Goal: Task Accomplishment & Management: Complete application form

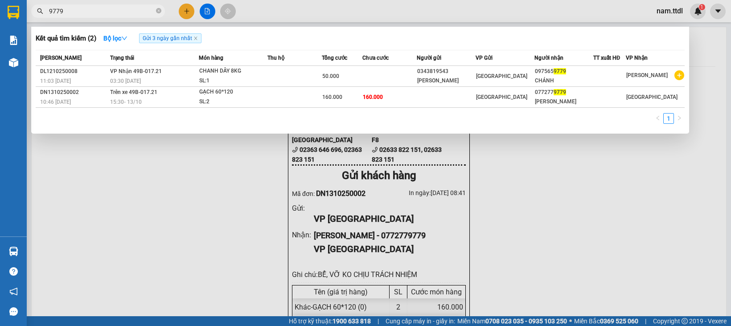
click at [120, 14] on input "9779" at bounding box center [101, 11] width 105 height 10
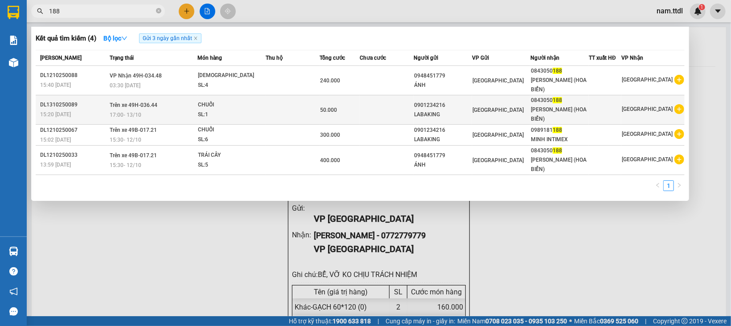
type input "188"
click at [471, 101] on div "0901234216" at bounding box center [442, 105] width 57 height 9
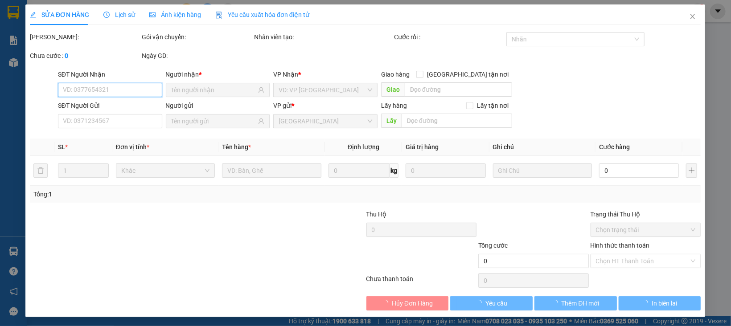
type input "0843050188"
type input "0901234216"
type input "50.000"
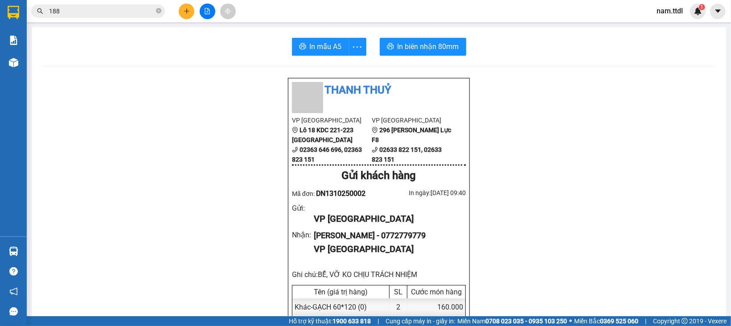
click at [186, 10] on icon "plus" at bounding box center [186, 10] width 0 height 5
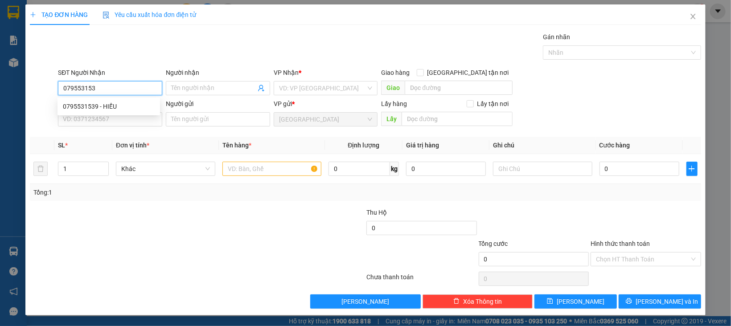
type input "0795531539"
click at [124, 110] on div "0795531539 - HIẾU" at bounding box center [109, 107] width 92 height 10
type input "HIẾU"
type input "50.000"
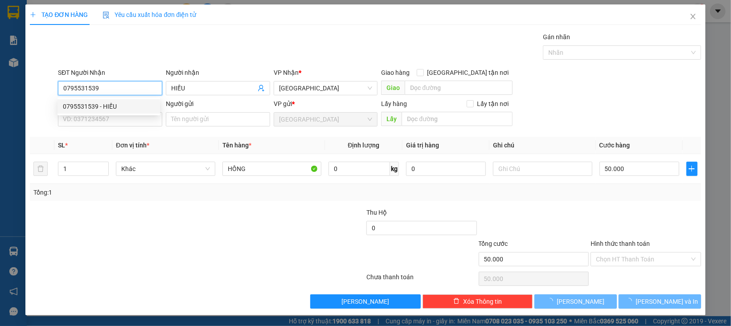
type input "0795531539"
click at [119, 131] on div "Transit Pickup Surcharge Ids Transit Deliver Surcharge Ids Transit Deliver Surc…" at bounding box center [365, 170] width 670 height 277
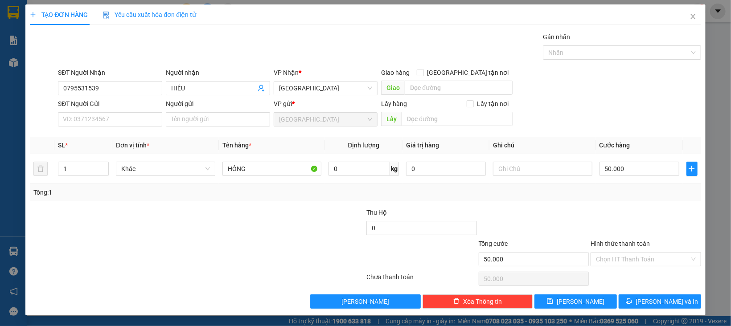
click at [123, 127] on div "SĐT Người Gửi VD: 0371234567" at bounding box center [110, 114] width 104 height 31
click at [139, 122] on input "SĐT Người Gửi" at bounding box center [110, 119] width 104 height 14
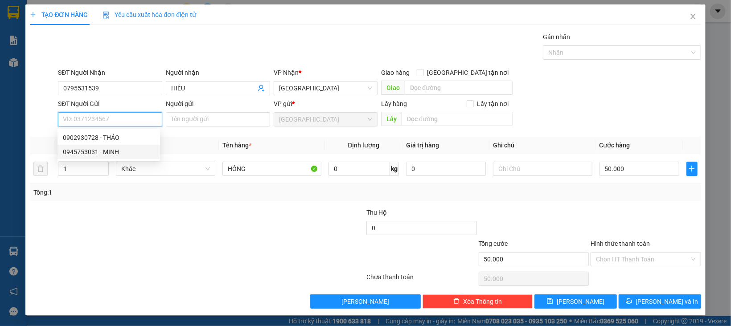
click at [111, 151] on div "0945753031 - MINH" at bounding box center [109, 152] width 92 height 10
type input "0945753031"
type input "MINH"
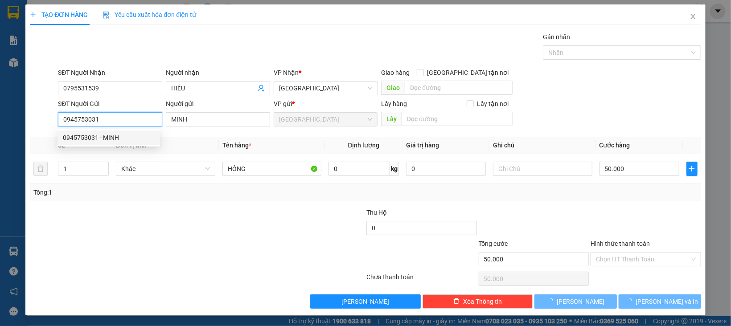
type input "60.000"
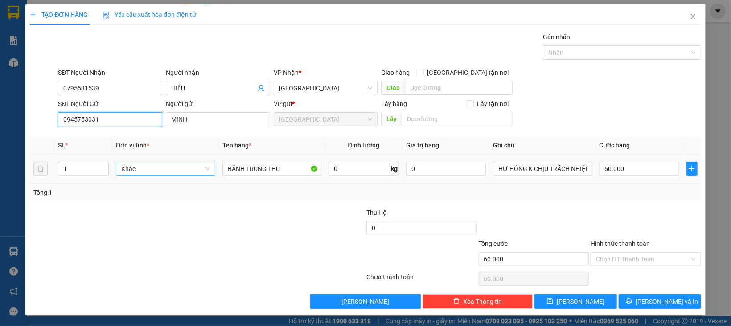
click at [146, 175] on span "Khác" at bounding box center [165, 168] width 89 height 13
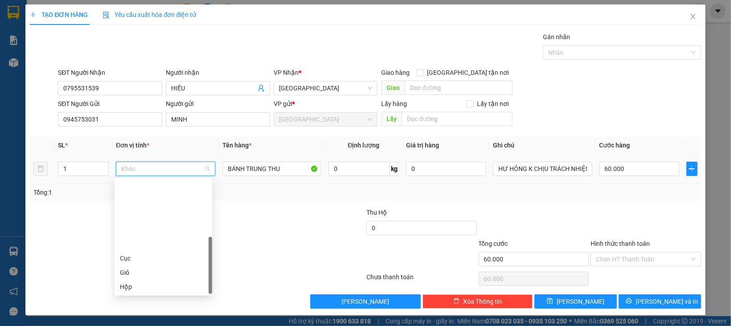
scroll to position [85, 0]
click at [142, 230] on div "Thùng" at bounding box center [163, 230] width 87 height 10
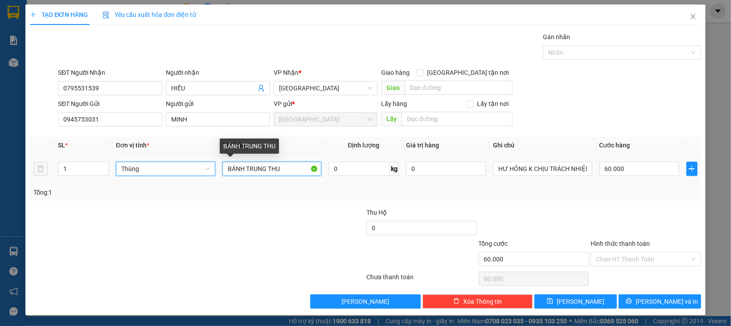
click at [284, 168] on input "BÁNH TRUNG THU" at bounding box center [271, 169] width 99 height 14
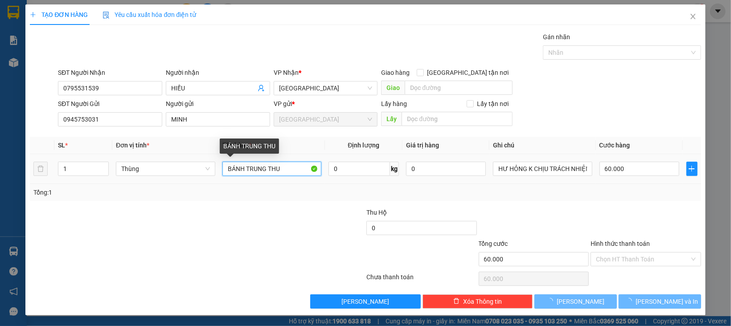
type input "0"
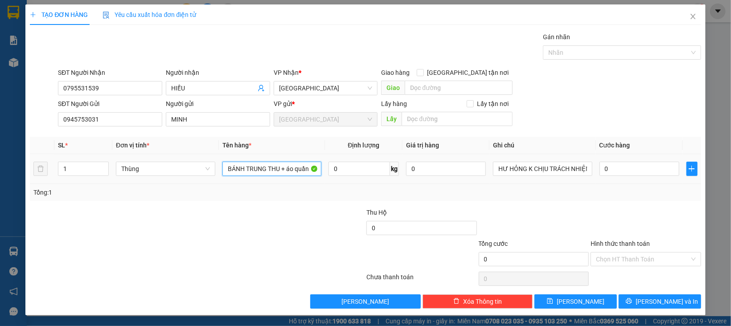
type input "BÁNH TRUNG THU + áo quần"
click at [606, 187] on div "Tổng: 1" at bounding box center [365, 192] width 670 height 17
type input "1.000.000"
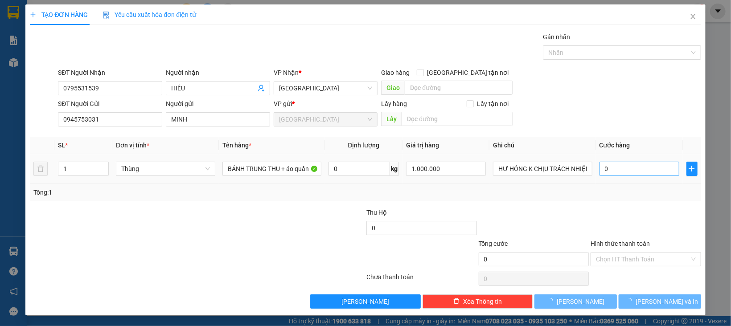
drag, startPoint x: 608, startPoint y: 181, endPoint x: 613, endPoint y: 175, distance: 8.3
click at [608, 180] on td "0" at bounding box center [639, 169] width 87 height 30
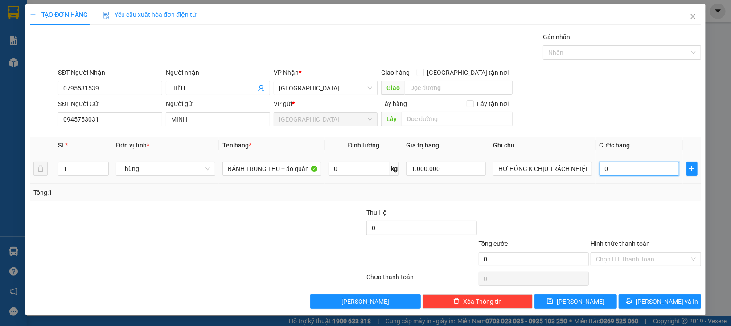
click at [613, 175] on input "0" at bounding box center [639, 169] width 80 height 14
type input "8"
type input "80"
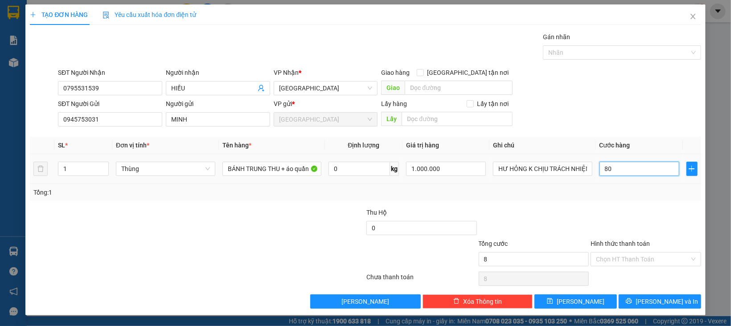
type input "80"
type input "80.000"
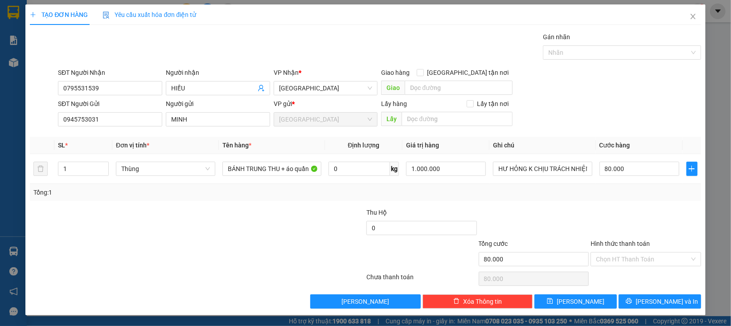
click at [621, 236] on div at bounding box center [645, 223] width 112 height 31
click at [632, 250] on div "Hình thức thanh toán" at bounding box center [645, 245] width 110 height 13
click at [629, 264] on input "Hình thức thanh toán" at bounding box center [643, 259] width 94 height 13
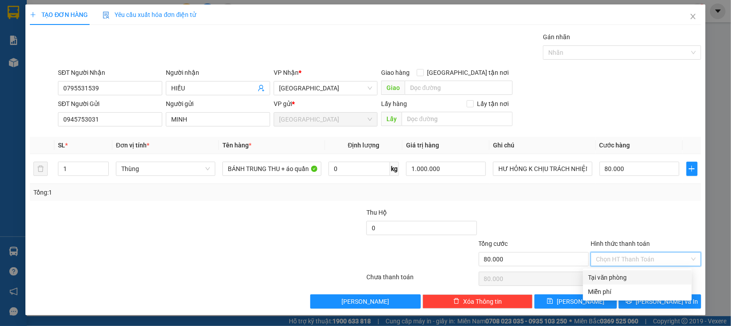
click at [628, 274] on div "Tại văn phòng" at bounding box center [637, 278] width 98 height 10
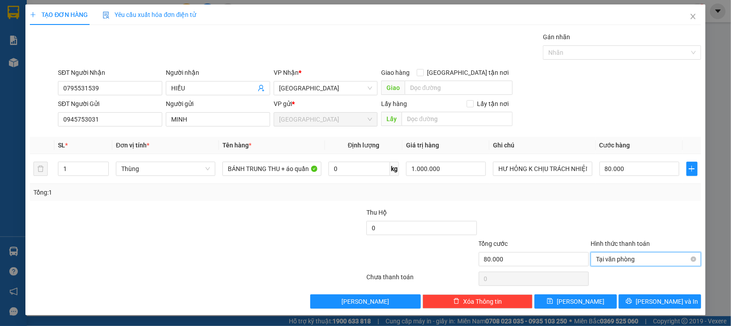
click at [633, 257] on span "Tại văn phòng" at bounding box center [646, 259] width 100 height 13
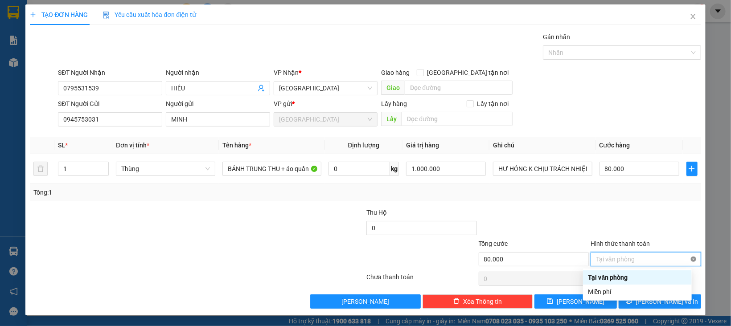
type input "80.000"
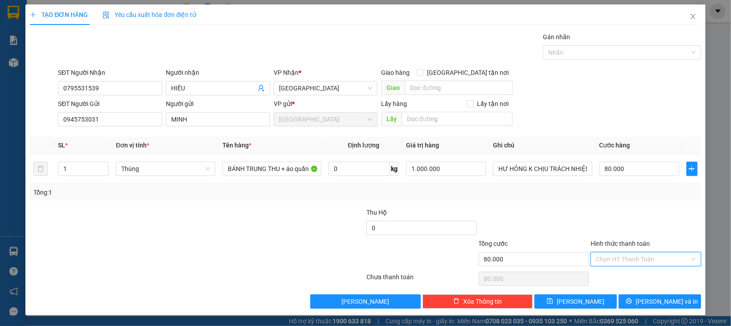
click at [657, 191] on div "Tổng: 1" at bounding box center [364, 193] width 663 height 10
click at [666, 305] on span "[PERSON_NAME] và In" at bounding box center [666, 302] width 62 height 10
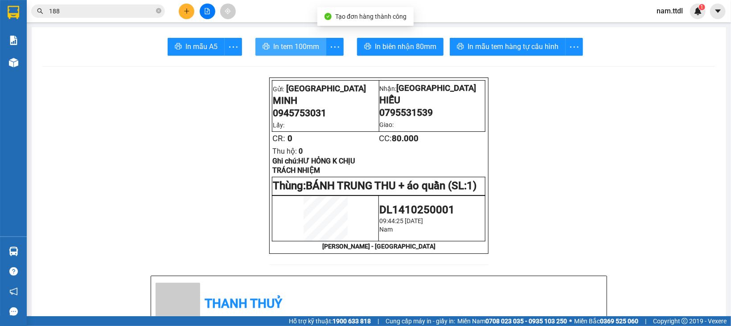
click at [292, 46] on span "In tem 100mm" at bounding box center [296, 46] width 46 height 11
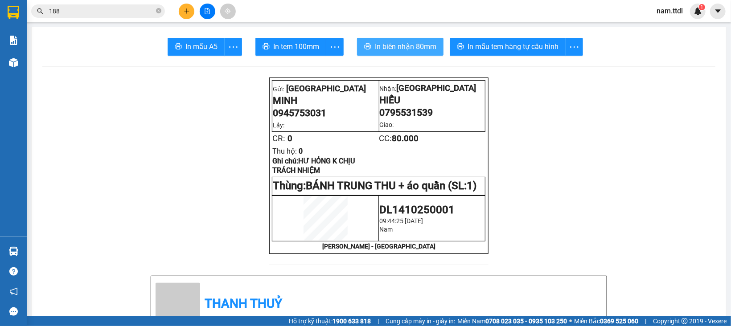
click at [402, 41] on button "In biên nhận 80mm" at bounding box center [400, 47] width 86 height 18
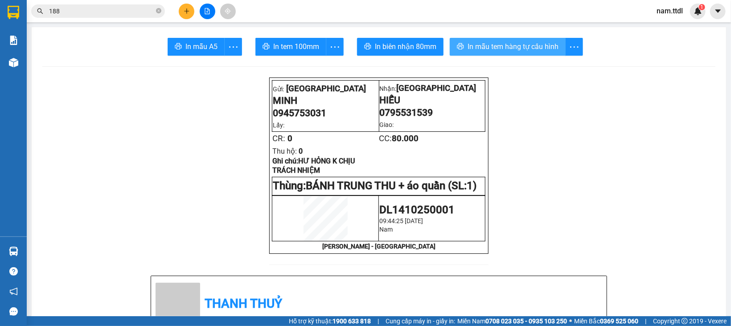
click at [506, 47] on span "In mẫu tem hàng tự cấu hình" at bounding box center [512, 46] width 91 height 11
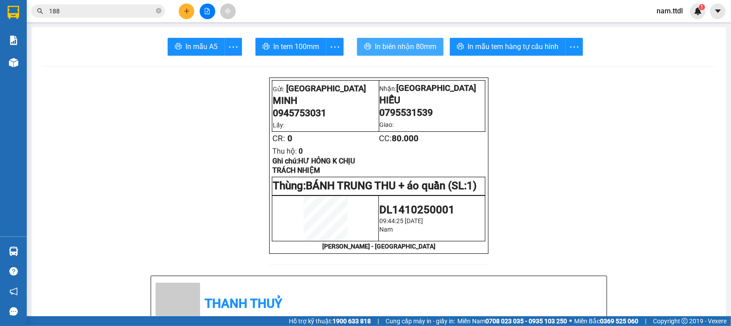
click at [368, 42] on button "In biên nhận 80mm" at bounding box center [400, 47] width 86 height 18
click at [189, 11] on icon "plus" at bounding box center [187, 11] width 6 height 6
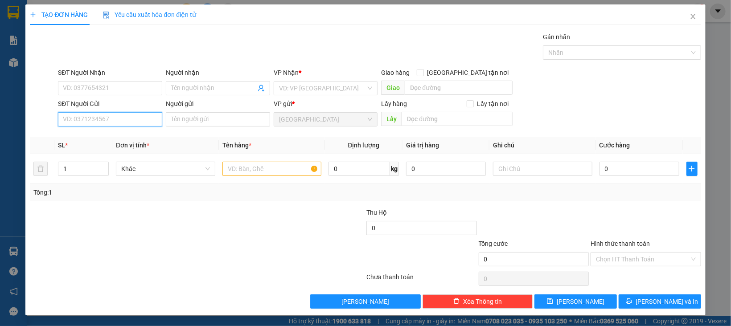
click at [98, 116] on input "SĐT Người Gửi" at bounding box center [110, 119] width 104 height 14
type input "414"
click at [117, 120] on input "414" at bounding box center [110, 119] width 104 height 14
click at [117, 121] on input "414" at bounding box center [110, 119] width 104 height 14
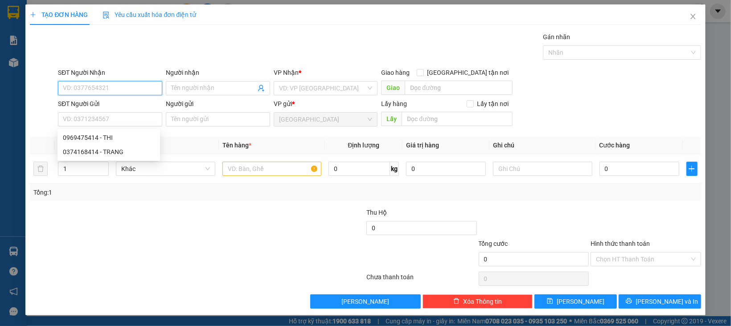
click at [111, 91] on input "SĐT Người Nhận" at bounding box center [110, 88] width 104 height 14
type input "0908390641"
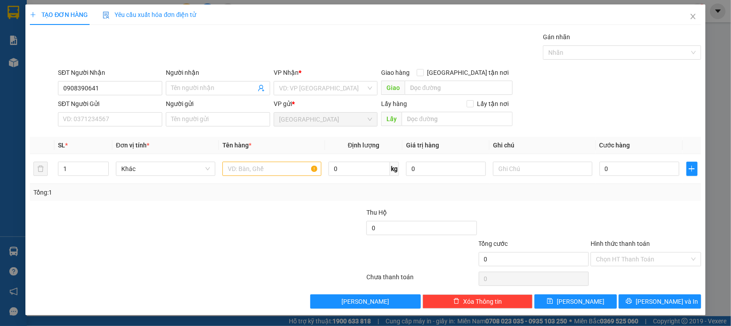
click at [301, 100] on div "VP gửi *" at bounding box center [326, 104] width 104 height 10
click at [309, 90] on input "search" at bounding box center [322, 88] width 87 height 13
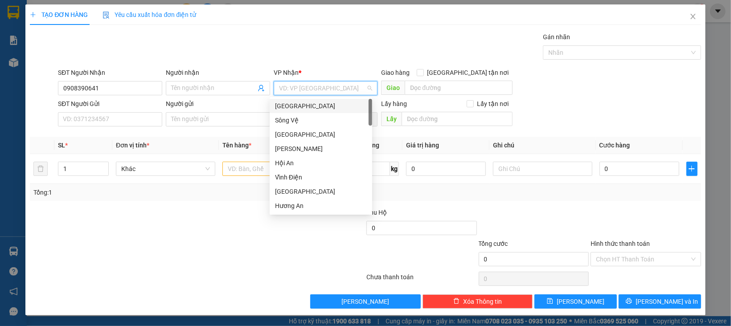
type input "d"
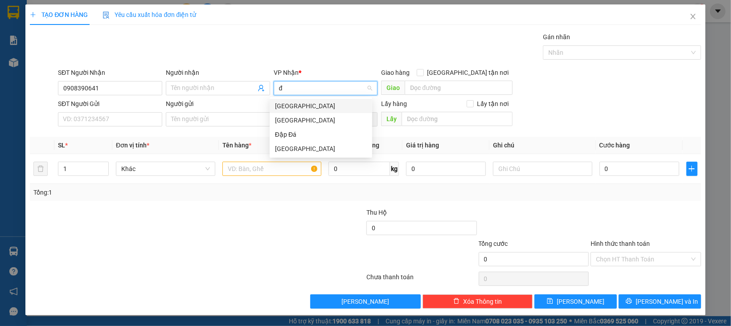
type input "đà"
click at [296, 120] on div "[GEOGRAPHIC_DATA]" at bounding box center [321, 120] width 92 height 10
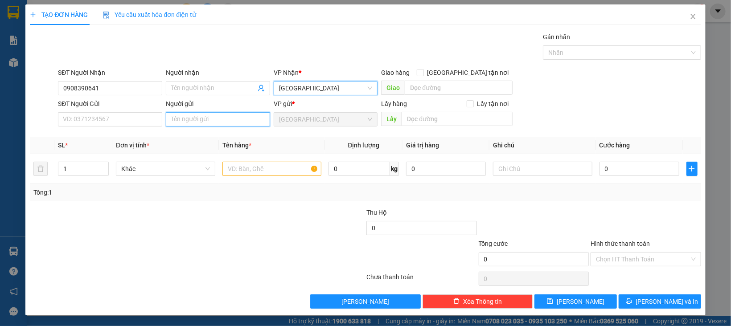
click at [172, 123] on input "Người gửi" at bounding box center [218, 119] width 104 height 14
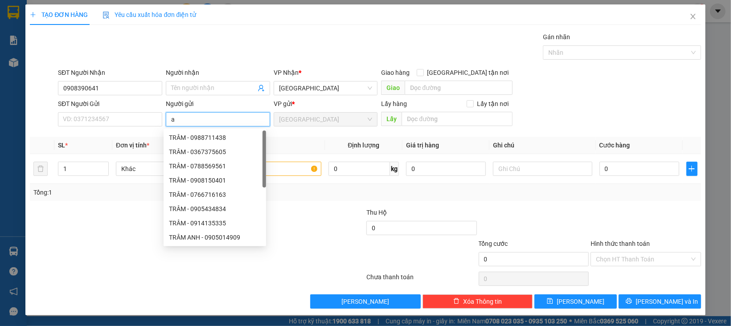
type input "a"
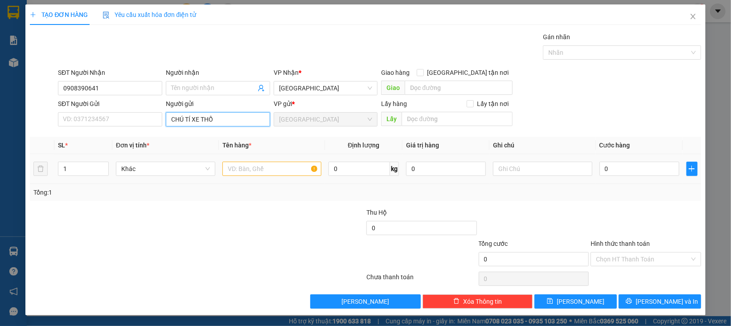
type input "CHÚ TÍ XE THỒ"
click at [238, 171] on input "text" at bounding box center [271, 169] width 99 height 14
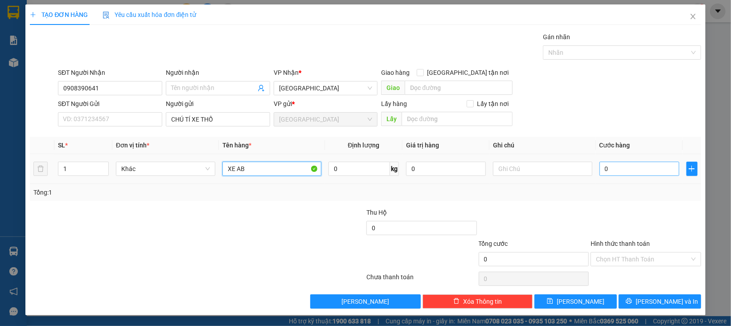
type input "XE AB"
click at [625, 166] on input "0" at bounding box center [639, 169] width 80 height 14
type input "8"
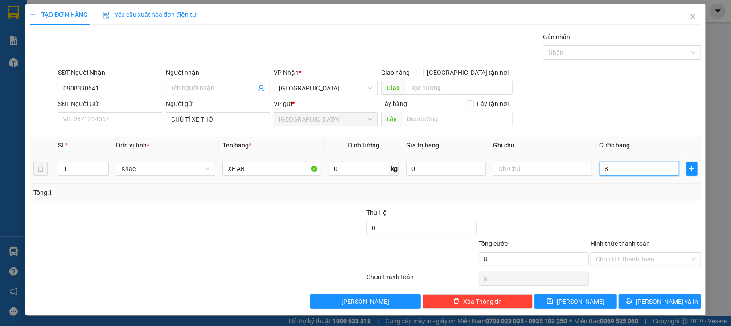
type input "80"
type input "800"
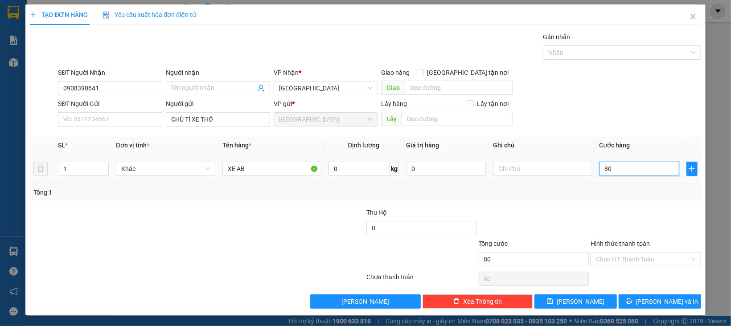
type input "800"
type input "800.000"
click at [611, 219] on div at bounding box center [645, 223] width 112 height 31
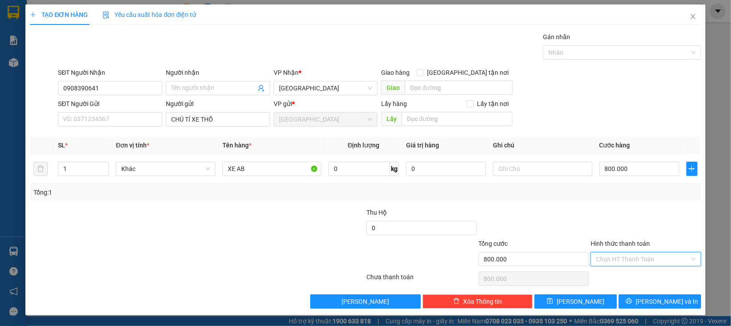
click at [633, 257] on input "Hình thức thanh toán" at bounding box center [643, 259] width 94 height 13
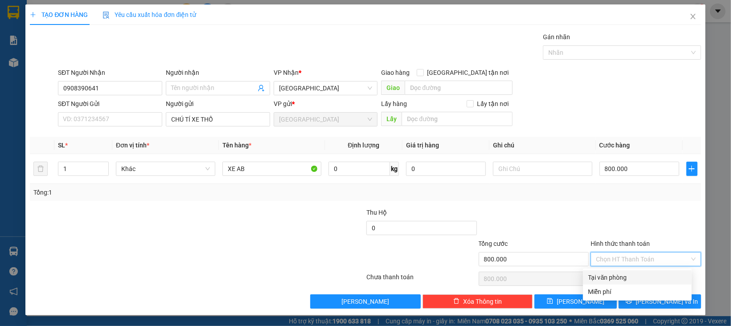
click at [658, 222] on div at bounding box center [645, 223] width 112 height 31
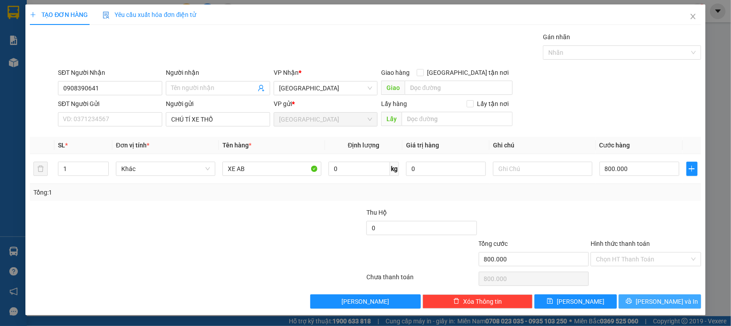
click at [656, 299] on span "[PERSON_NAME] và In" at bounding box center [666, 302] width 62 height 10
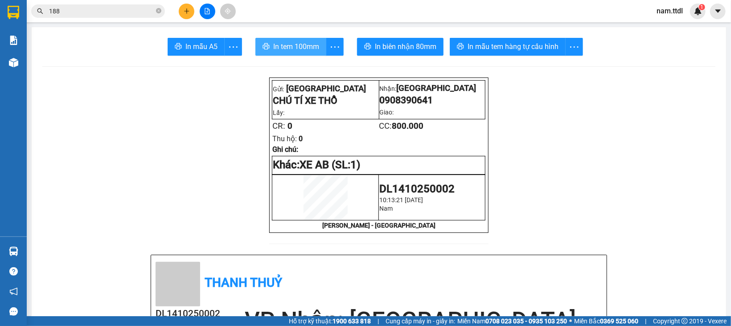
click at [303, 51] on span "In tem 100mm" at bounding box center [296, 46] width 46 height 11
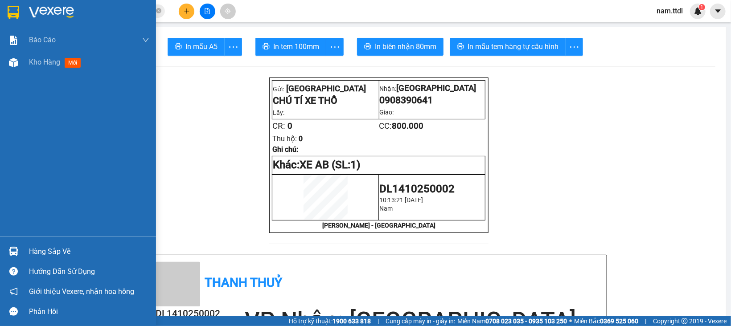
click at [19, 10] on div at bounding box center [14, 12] width 16 height 16
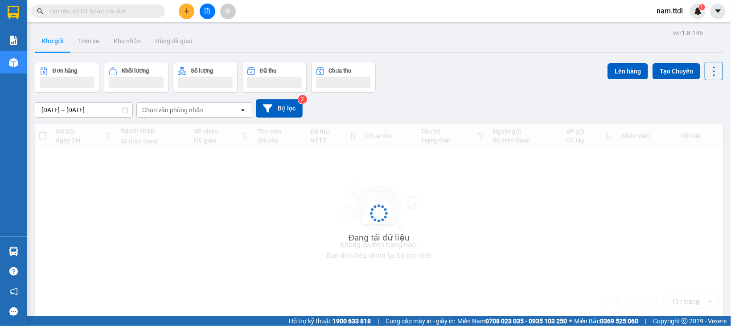
scroll to position [41, 0]
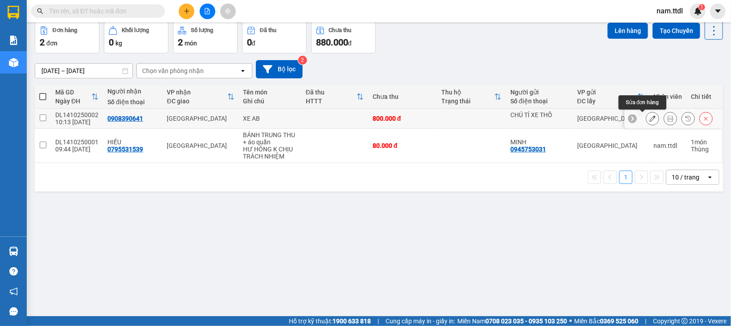
click at [649, 118] on icon at bounding box center [652, 118] width 6 height 6
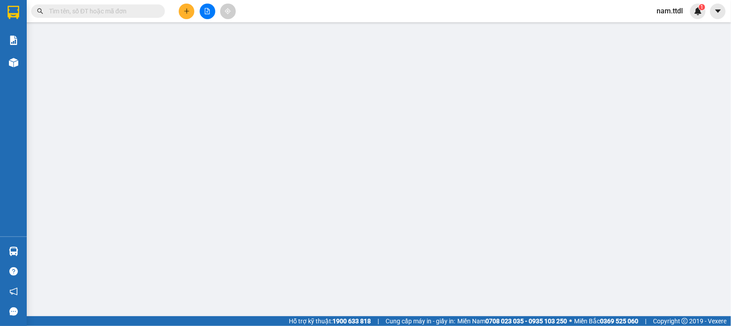
type input "0908390641"
type input "800.000"
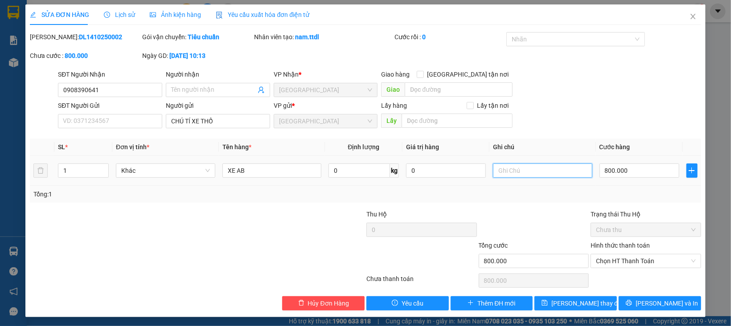
click at [493, 175] on input "text" at bounding box center [542, 170] width 99 height 14
type input "TRẦY XƯỚC KHÔNG CHỊU TRÁCH NHIỆM"
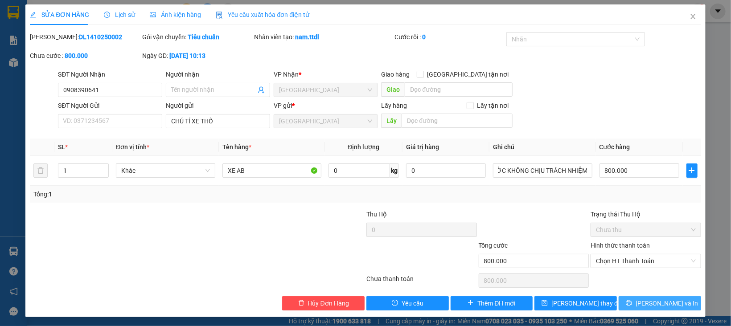
click at [645, 308] on span "[PERSON_NAME] và In" at bounding box center [666, 303] width 62 height 10
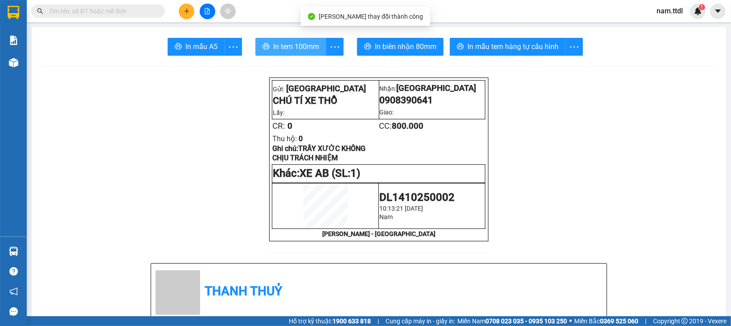
click at [303, 45] on span "In tem 100mm" at bounding box center [296, 46] width 46 height 11
click at [149, 6] on input "text" at bounding box center [101, 11] width 105 height 10
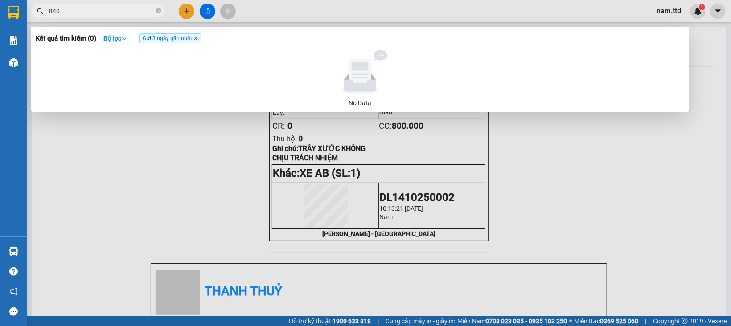
type input "840"
click at [196, 38] on icon "close" at bounding box center [195, 38] width 3 height 3
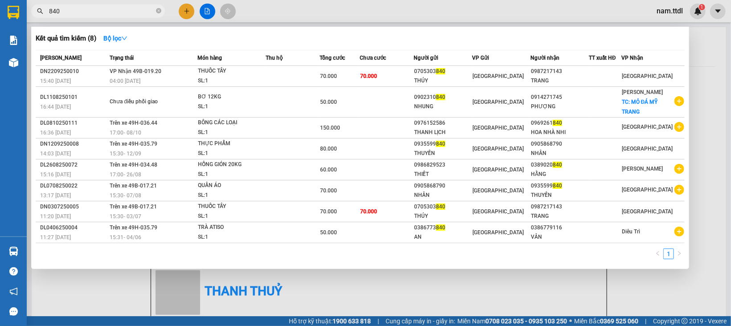
click at [184, 13] on div at bounding box center [365, 163] width 731 height 326
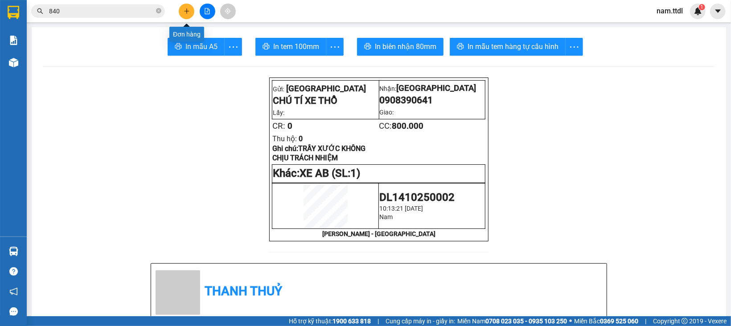
click at [184, 13] on icon "plus" at bounding box center [187, 11] width 6 height 6
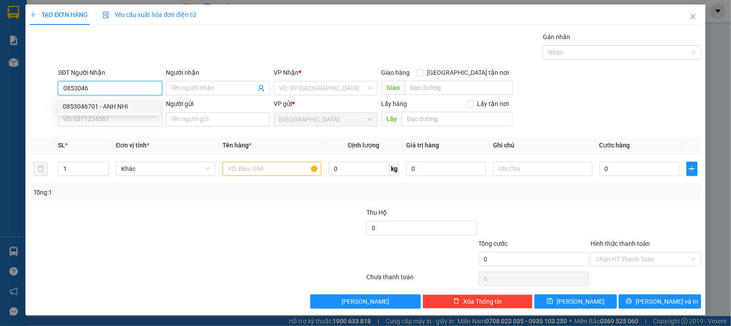
click at [126, 113] on div "0853046701 - ANH NHI" at bounding box center [108, 106] width 102 height 14
type input "0853046701"
type input "ANH NHI"
type input "30.000"
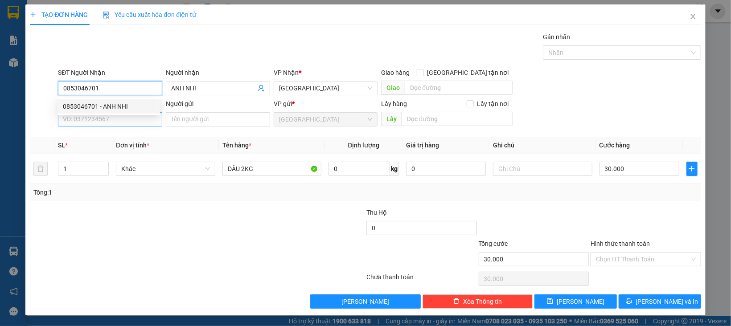
type input "0853046701"
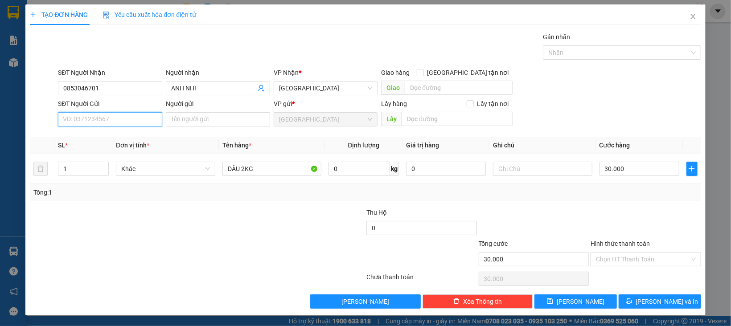
click at [130, 118] on input "SĐT Người Gửi" at bounding box center [110, 119] width 104 height 14
click at [128, 136] on div "0332223579 - SAMMY" at bounding box center [109, 138] width 92 height 10
type input "0332223579"
type input "SAMMY"
click at [137, 169] on span "Khác" at bounding box center [165, 168] width 89 height 13
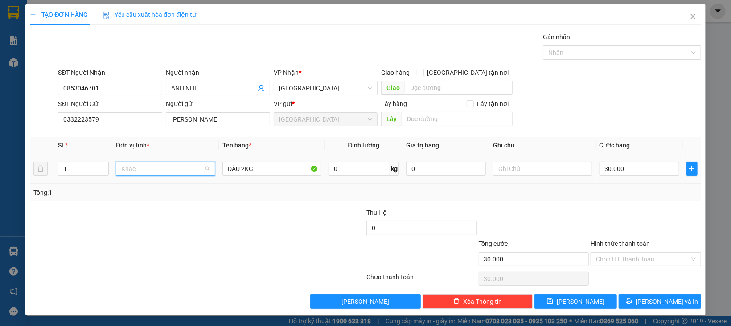
scroll to position [85, 0]
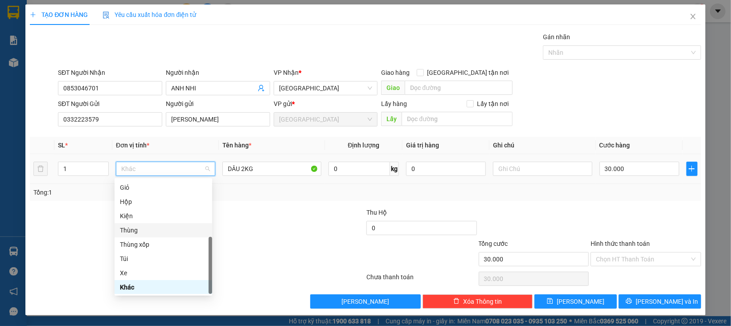
click at [133, 225] on div "Thùng" at bounding box center [163, 230] width 87 height 10
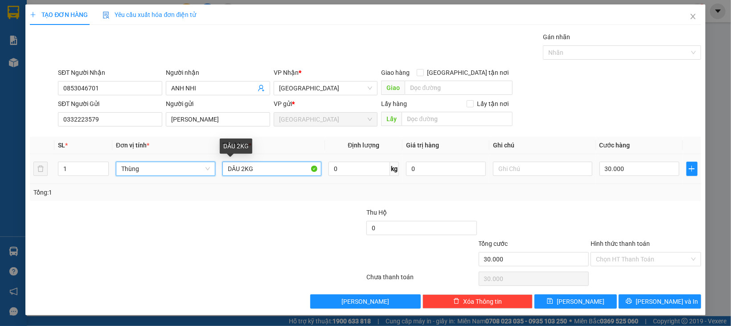
click at [241, 172] on input "DÂU 2KG" at bounding box center [271, 169] width 99 height 14
type input "0"
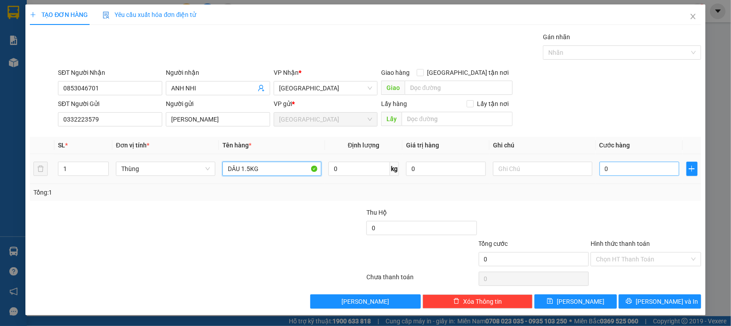
type input "DÂU 1.5KG"
click at [608, 171] on input "0" at bounding box center [639, 169] width 80 height 14
type input "3"
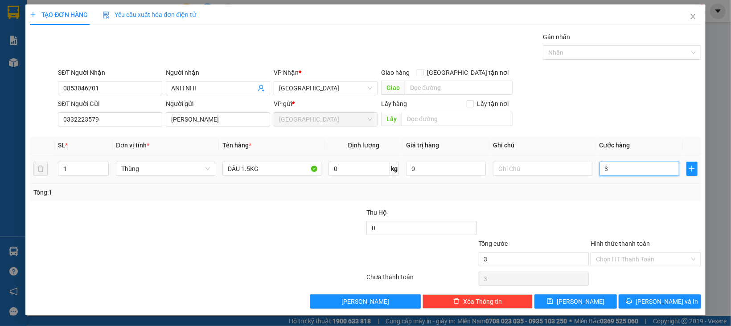
type input "30"
type input "30.000"
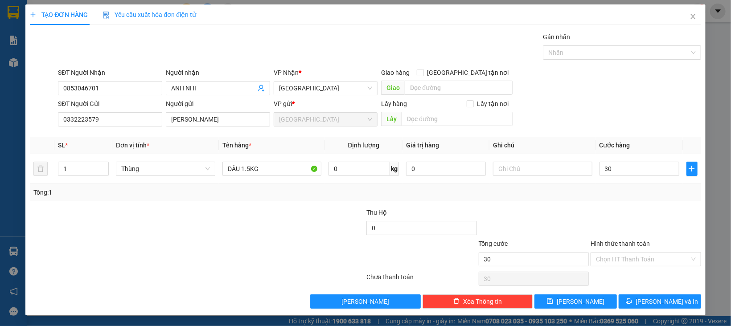
type input "30.000"
click at [615, 220] on div at bounding box center [645, 223] width 112 height 31
click at [624, 258] on input "Hình thức thanh toán" at bounding box center [643, 259] width 94 height 13
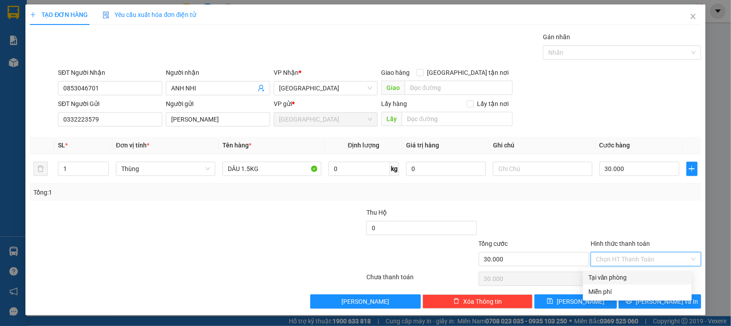
drag, startPoint x: 625, startPoint y: 271, endPoint x: 627, endPoint y: 278, distance: 6.9
click at [627, 273] on div "Tại văn phòng" at bounding box center [637, 277] width 109 height 14
type input "0"
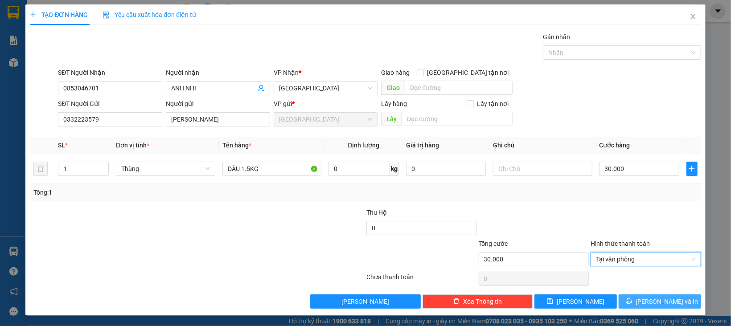
click at [628, 304] on button "[PERSON_NAME] và In" at bounding box center [659, 301] width 82 height 14
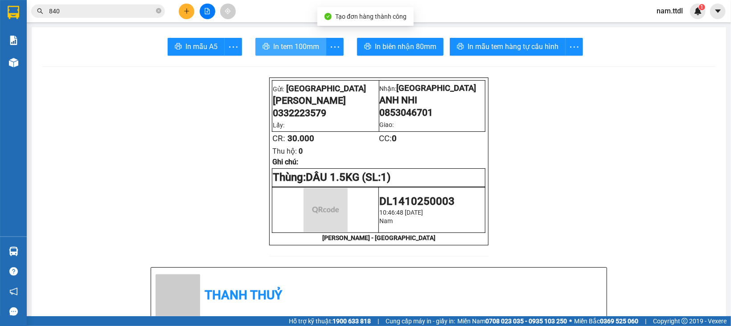
click at [299, 38] on button "In tem 100mm" at bounding box center [290, 47] width 71 height 18
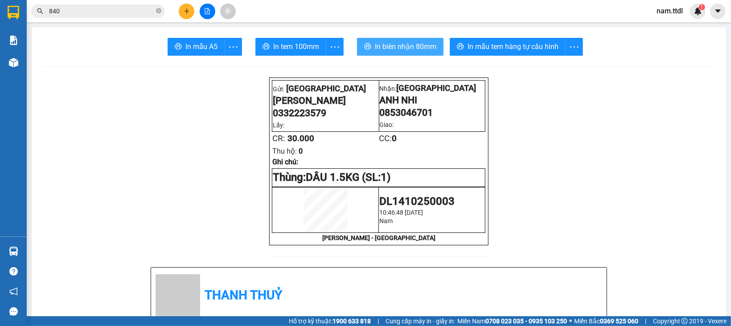
click at [402, 53] on button "In biên nhận 80mm" at bounding box center [400, 47] width 86 height 18
click at [185, 8] on icon "plus" at bounding box center [187, 11] width 6 height 6
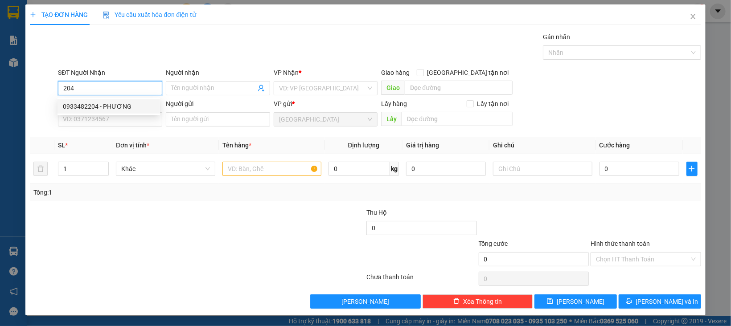
click at [117, 106] on div "0933482204 - PHƯƠNG" at bounding box center [109, 107] width 92 height 10
type input "0933482204"
type input "PHƯƠNG"
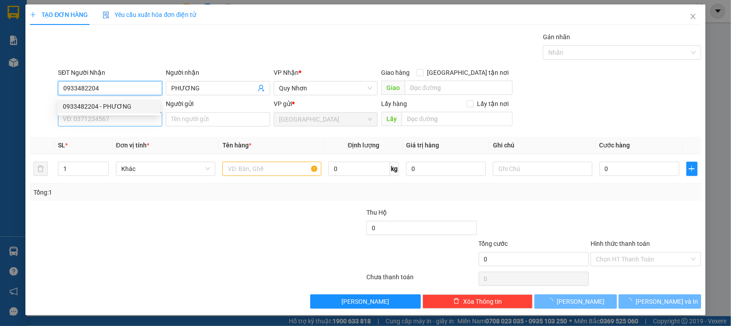
type input "30.000"
type input "0933482204"
click at [118, 121] on input "SĐT Người Gửi" at bounding box center [110, 119] width 104 height 14
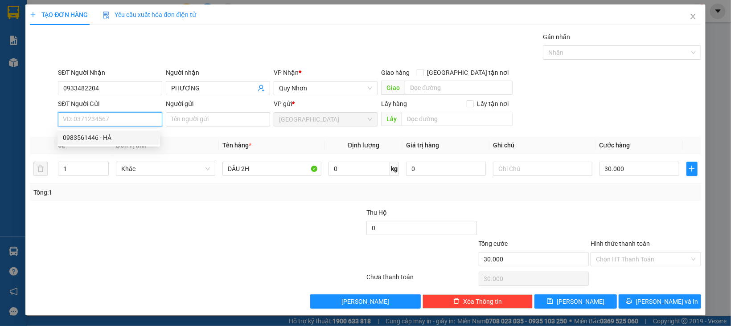
click at [116, 133] on div "0983561446 - HÀ" at bounding box center [109, 138] width 92 height 10
type input "0983561446"
type input "HÀ"
click at [158, 174] on span "Khác" at bounding box center [165, 168] width 89 height 13
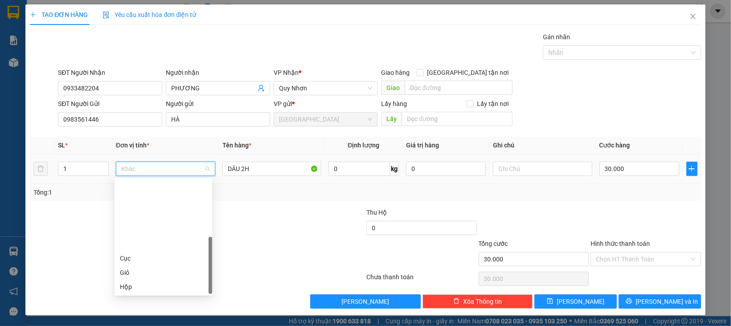
click at [131, 296] on div "Kiện" at bounding box center [163, 301] width 87 height 10
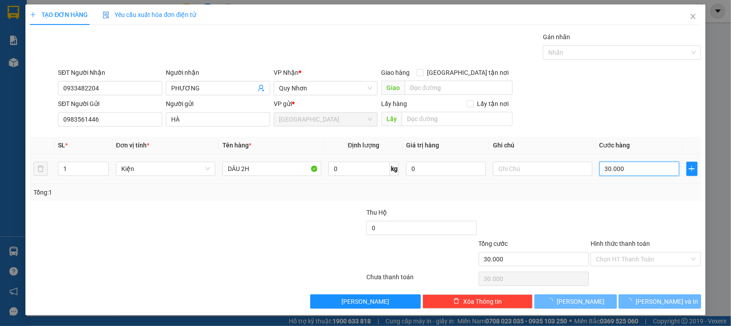
click at [613, 168] on input "30.000" at bounding box center [639, 169] width 80 height 14
type input "0"
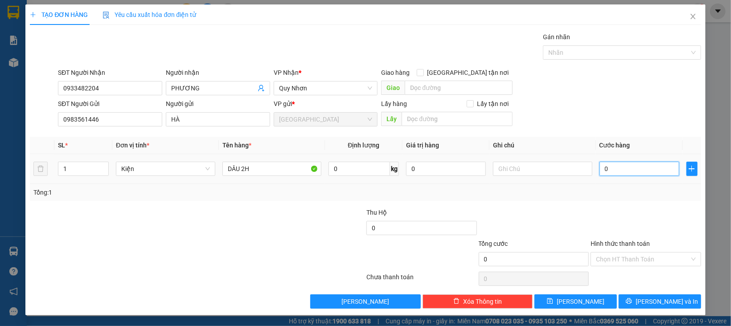
type input "3"
type input "03"
type input "30"
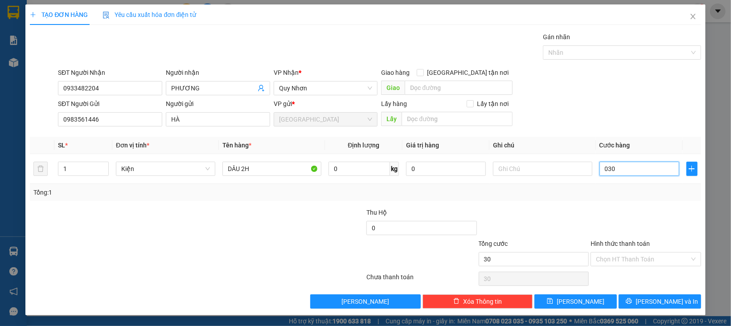
type input "030"
type input "30.000"
click at [613, 208] on div at bounding box center [645, 223] width 112 height 31
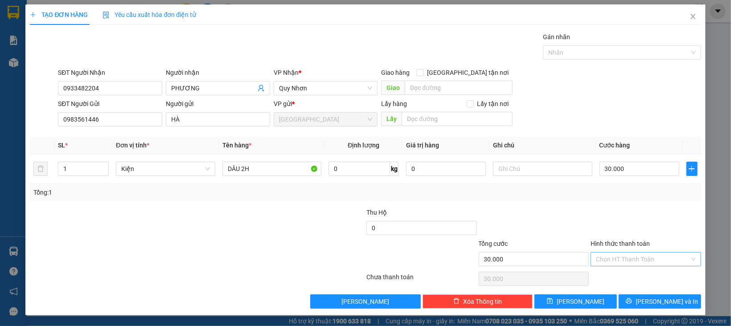
click at [618, 259] on input "Hình thức thanh toán" at bounding box center [643, 259] width 94 height 13
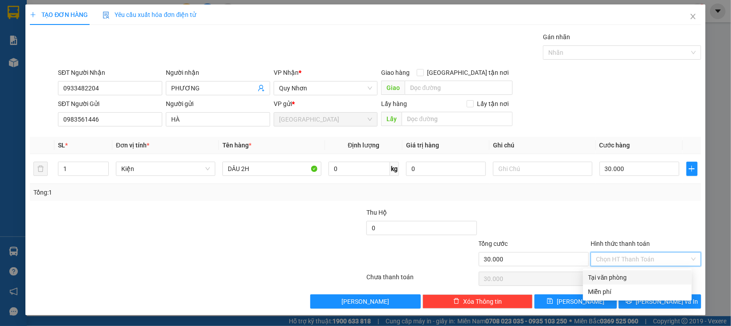
click at [615, 274] on div "Tại văn phòng" at bounding box center [637, 278] width 98 height 10
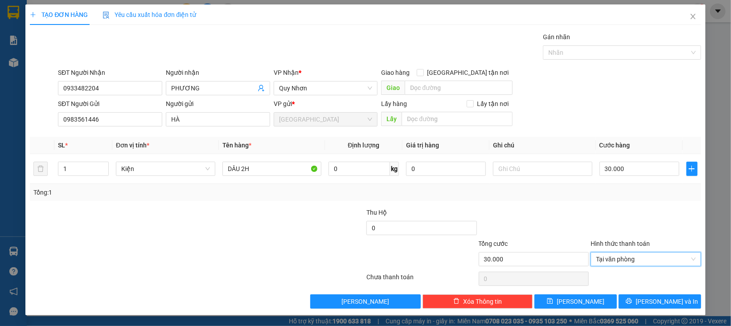
click at [619, 310] on div "TẠO ĐƠN HÀNG Yêu cầu xuất hóa đơn điện tử Transit Pickup Surcharge Ids Transit …" at bounding box center [364, 159] width 679 height 311
click at [622, 306] on button "[PERSON_NAME] và In" at bounding box center [659, 301] width 82 height 14
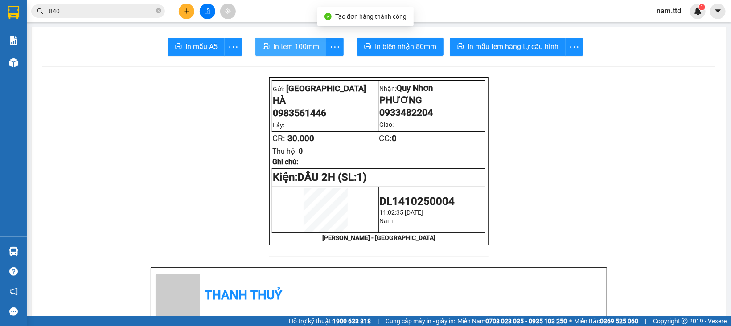
click at [300, 52] on span "In tem 100mm" at bounding box center [296, 46] width 46 height 11
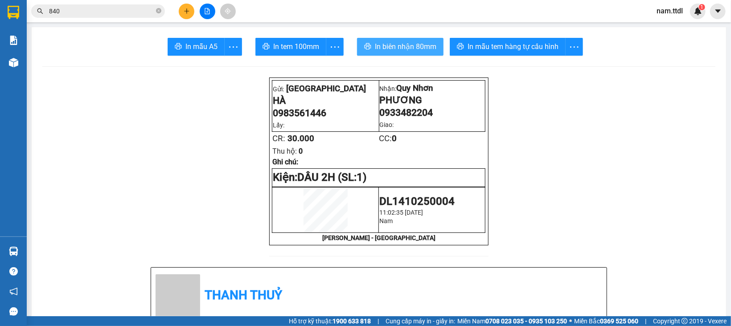
click at [411, 41] on span "In biên nhận 80mm" at bounding box center [405, 46] width 61 height 11
click at [186, 7] on button at bounding box center [187, 12] width 16 height 16
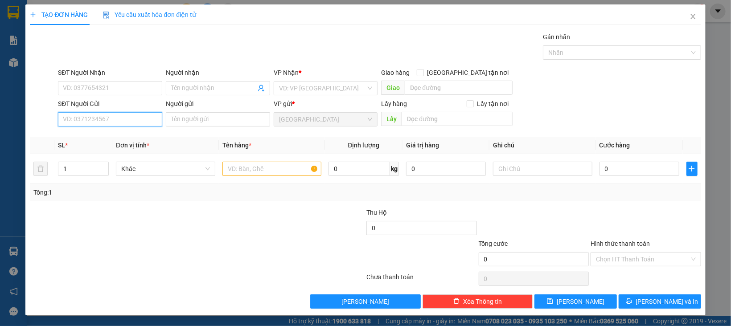
click at [121, 116] on input "SĐT Người Gửi" at bounding box center [110, 119] width 104 height 14
click at [122, 116] on input "0356131" at bounding box center [110, 119] width 104 height 14
click at [112, 122] on input "0356131" at bounding box center [110, 119] width 104 height 14
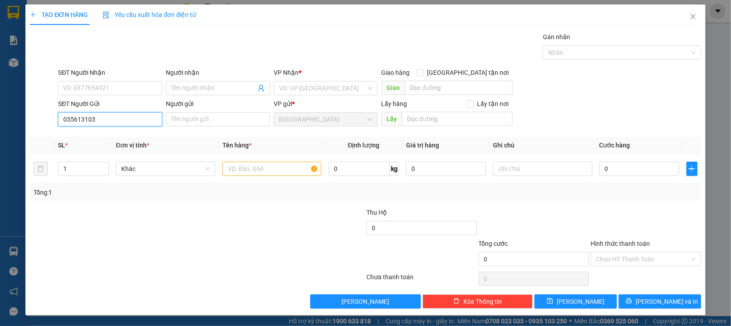
type input "0356131038"
click at [113, 122] on input "0356131038" at bounding box center [110, 119] width 104 height 14
click at [114, 122] on input "0356131038" at bounding box center [110, 119] width 104 height 14
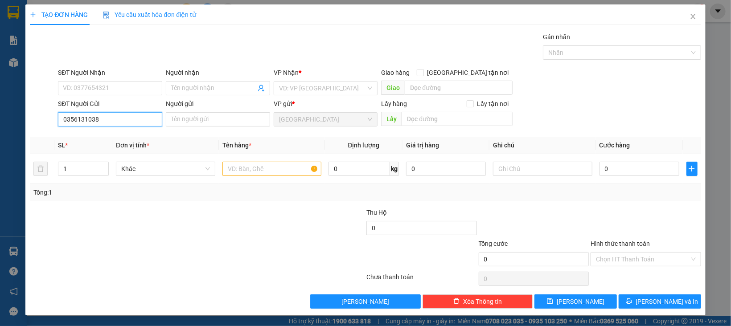
click at [114, 122] on input "0356131038" at bounding box center [110, 119] width 104 height 14
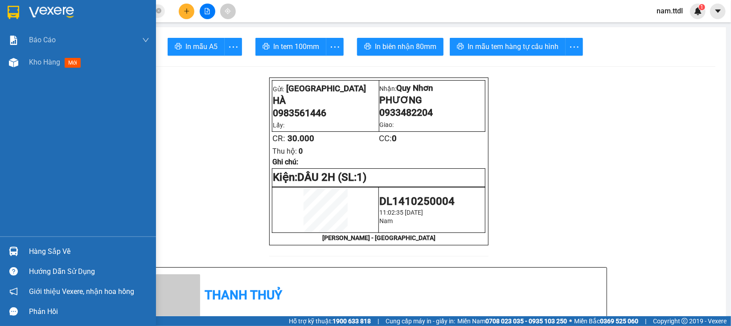
click at [20, 8] on div at bounding box center [14, 12] width 16 height 16
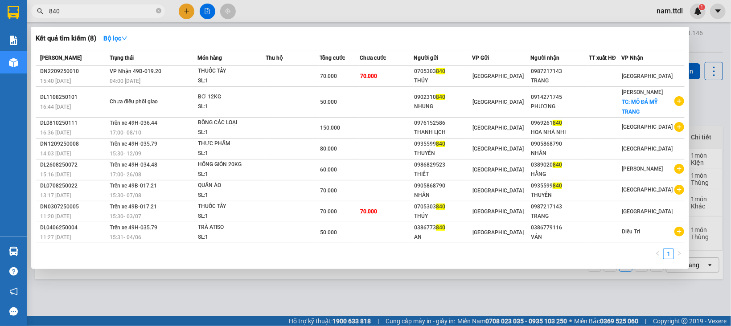
click at [110, 14] on input "840" at bounding box center [101, 11] width 105 height 10
paste input "0356131038"
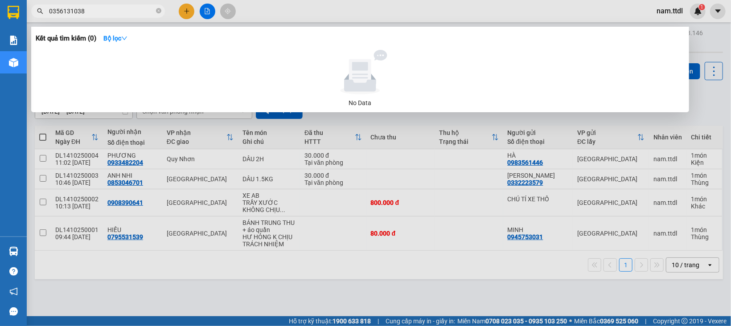
type input "0356131038"
click at [185, 11] on div at bounding box center [365, 163] width 731 height 326
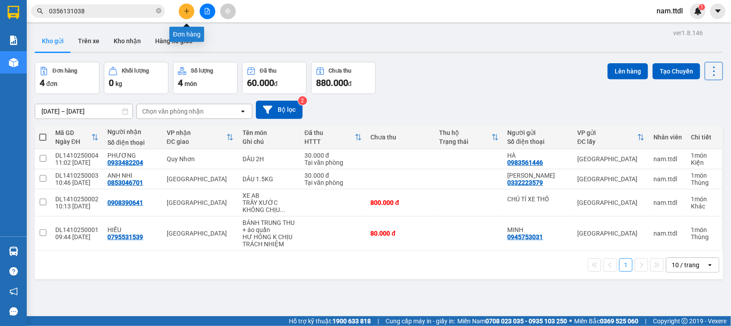
click at [185, 11] on icon "plus" at bounding box center [187, 11] width 6 height 6
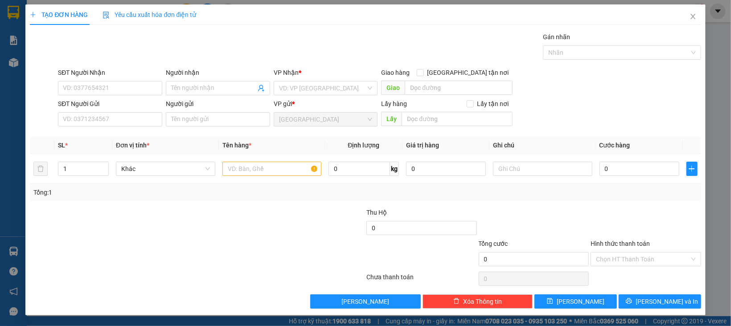
click at [127, 131] on div "Transit Pickup Surcharge Ids Transit Deliver Surcharge Ids Transit Deliver Surc…" at bounding box center [365, 170] width 670 height 277
click at [130, 123] on input "SĐT Người Gửi" at bounding box center [110, 119] width 104 height 14
paste input "0356131038"
type input "0356131038"
click at [229, 124] on input "Người gửi" at bounding box center [218, 119] width 104 height 14
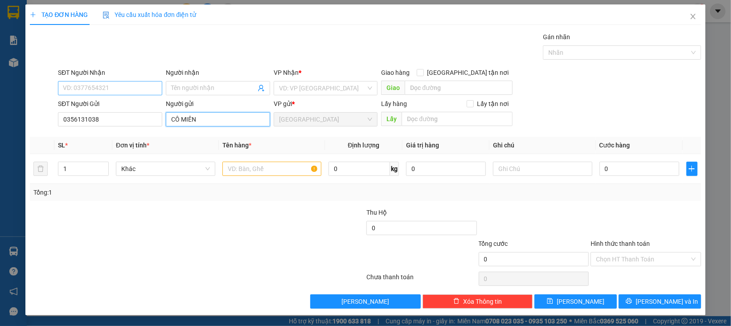
type input "CÔ MIÊN"
click at [146, 83] on input "SĐT Người Nhận" at bounding box center [110, 88] width 104 height 14
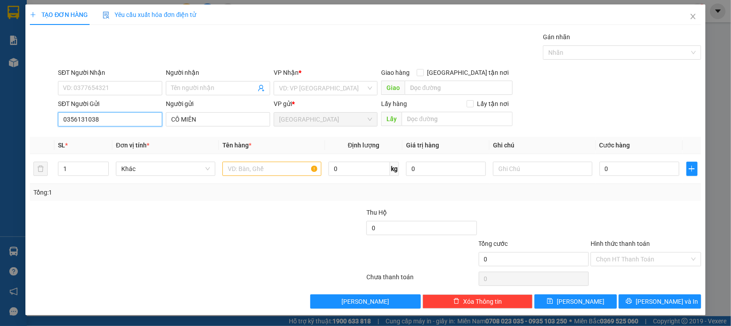
click at [132, 116] on input "0356131038" at bounding box center [110, 119] width 104 height 14
click at [143, 88] on input "SĐT Người Nhận" at bounding box center [110, 88] width 104 height 14
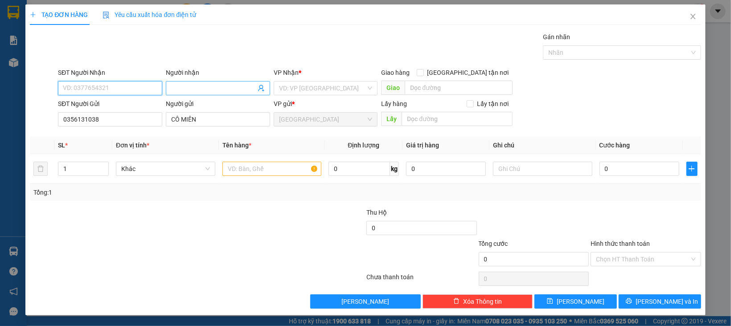
paste input "0356131038"
type input "0356131038"
click at [186, 84] on input "Người nhận" at bounding box center [213, 88] width 85 height 10
type input "CÔ MIÊN"
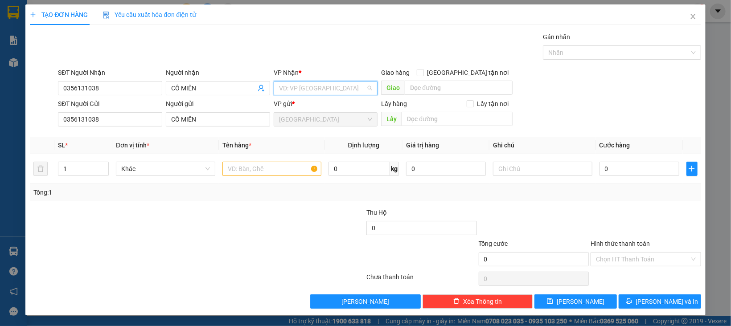
click at [300, 86] on input "search" at bounding box center [322, 88] width 87 height 13
click at [94, 84] on input "0356131038" at bounding box center [110, 88] width 104 height 14
type input "0912957635"
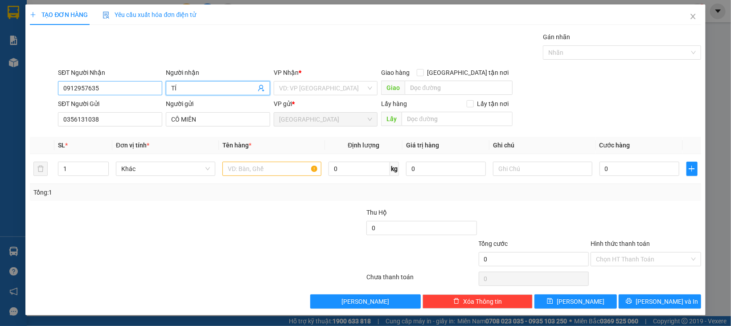
type input "TÍ"
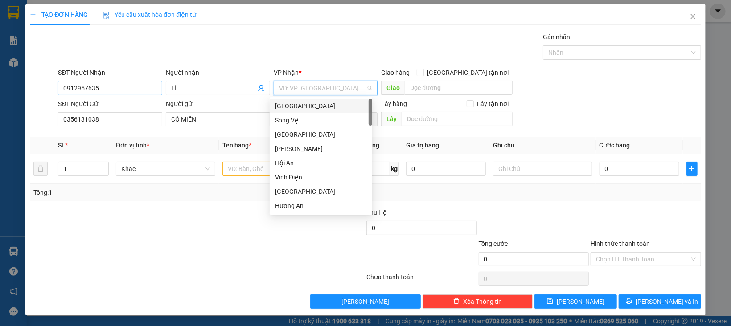
type input "D"
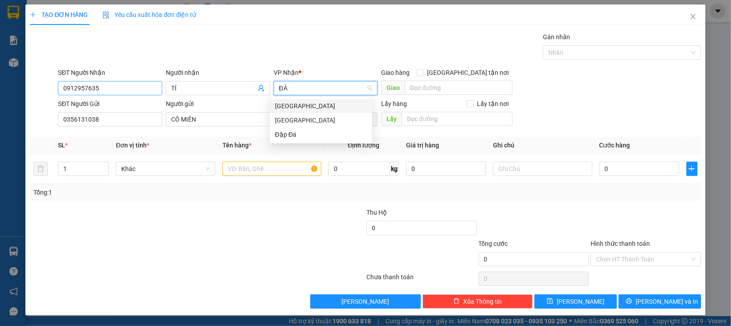
type input "ĐÀ"
click at [79, 88] on input "0912957635" at bounding box center [110, 88] width 104 height 14
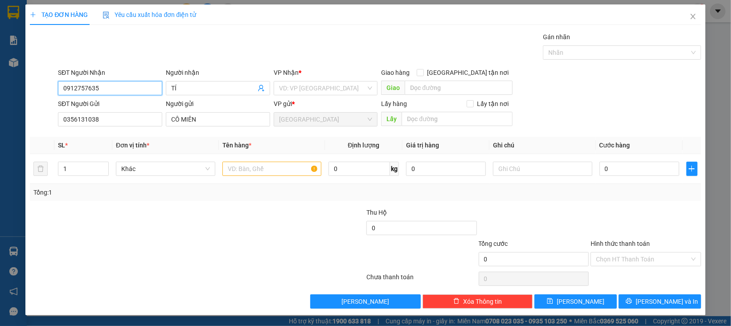
click at [141, 87] on input "0912757635" at bounding box center [110, 88] width 104 height 14
type input "0912757635"
click at [221, 87] on input "TÍ" at bounding box center [213, 88] width 85 height 10
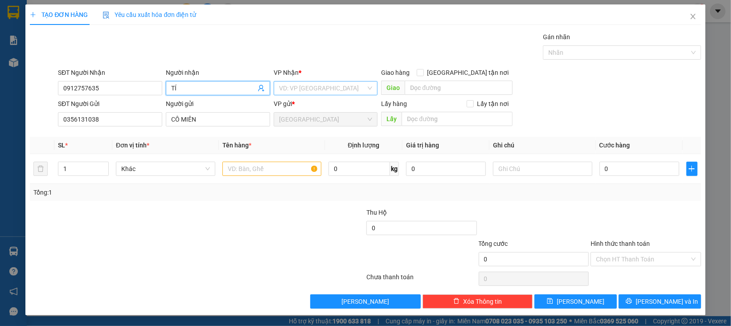
click at [297, 87] on input "search" at bounding box center [322, 88] width 87 height 13
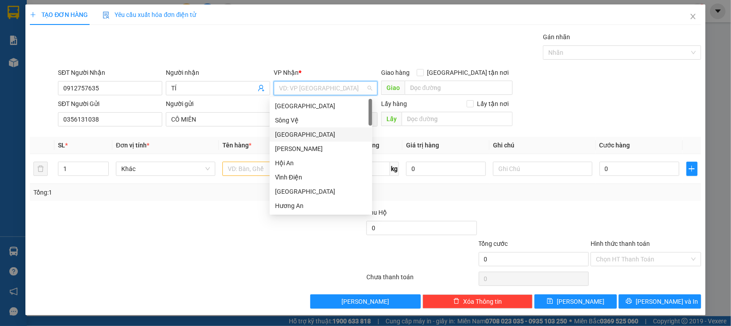
click at [293, 131] on div "[GEOGRAPHIC_DATA]" at bounding box center [321, 135] width 92 height 10
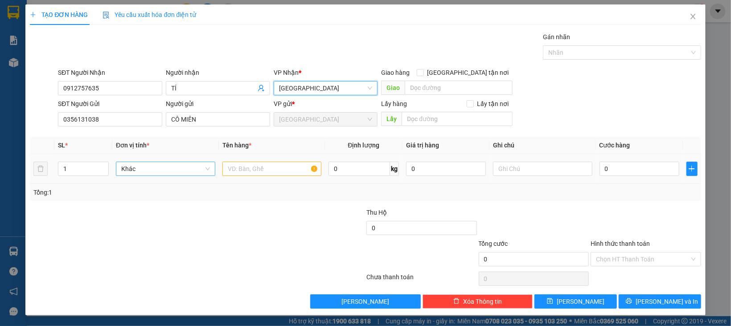
click at [168, 174] on span "Khác" at bounding box center [165, 168] width 89 height 13
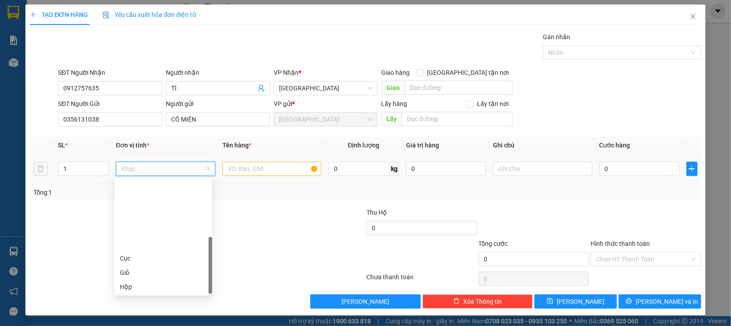
type input "G"
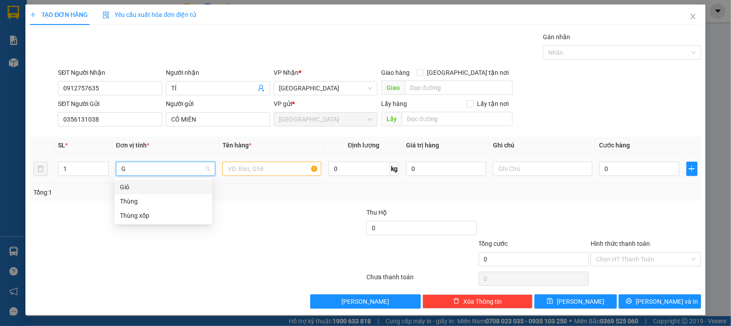
click at [136, 185] on div "Giỏ" at bounding box center [163, 187] width 87 height 10
click at [253, 174] on input "text" at bounding box center [271, 169] width 99 height 14
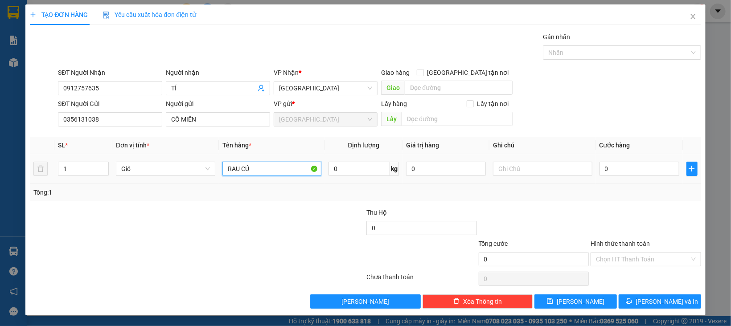
type input "RAU CỦ"
type input "10"
click at [612, 171] on input "0" at bounding box center [639, 169] width 80 height 14
type input "5"
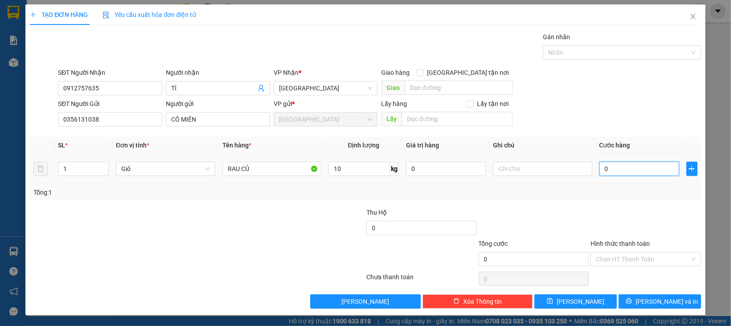
type input "5"
click at [616, 196] on div "Tổng: 1" at bounding box center [364, 193] width 663 height 10
click at [628, 262] on input "Hình thức thanh toán" at bounding box center [643, 259] width 94 height 13
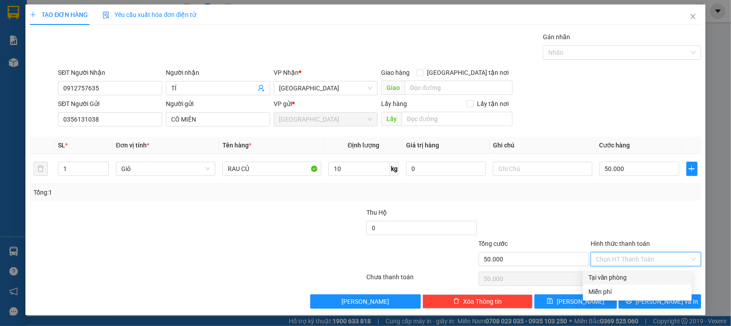
click at [626, 279] on div "Tại văn phòng" at bounding box center [637, 278] width 98 height 10
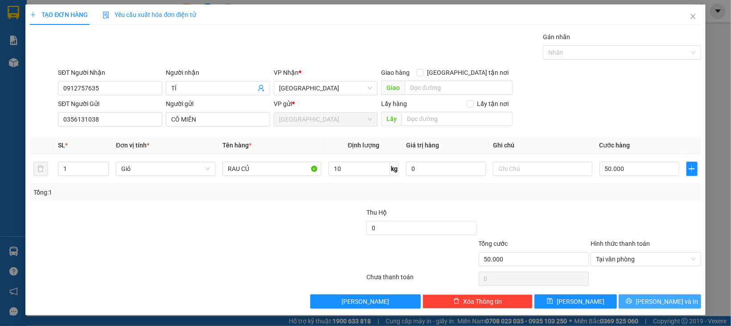
click at [632, 301] on button "[PERSON_NAME] và In" at bounding box center [659, 301] width 82 height 14
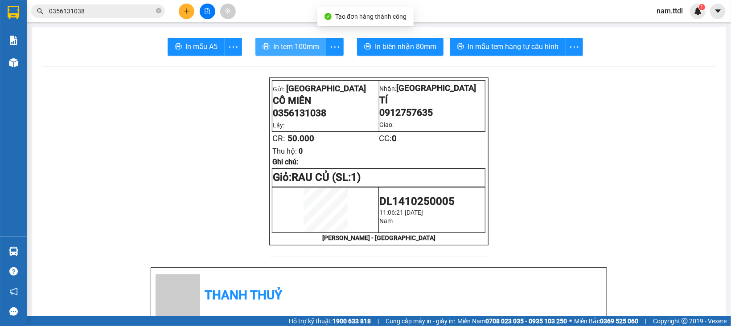
click at [295, 48] on span "In tem 100mm" at bounding box center [296, 46] width 46 height 11
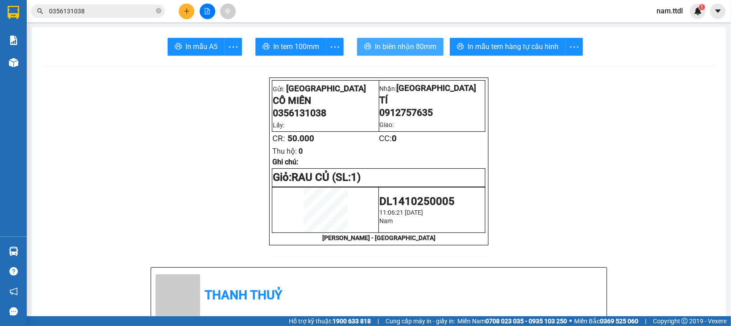
click at [406, 52] on span "In biên nhận 80mm" at bounding box center [405, 46] width 61 height 11
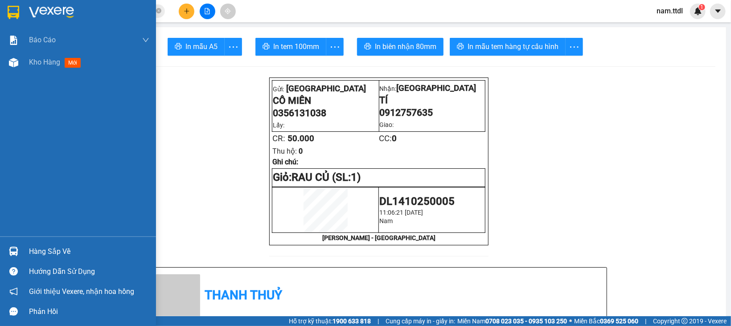
click at [14, 4] on div at bounding box center [78, 14] width 156 height 29
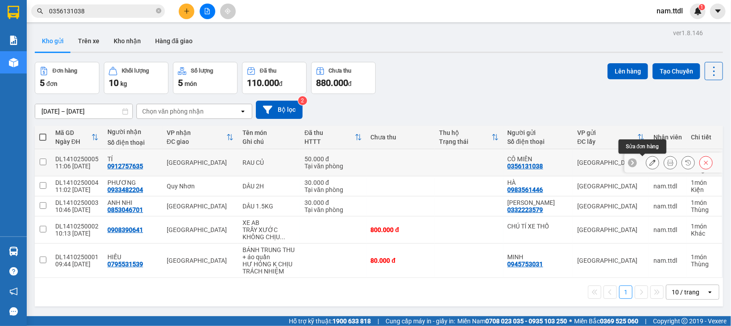
click at [649, 163] on icon at bounding box center [652, 162] width 6 height 6
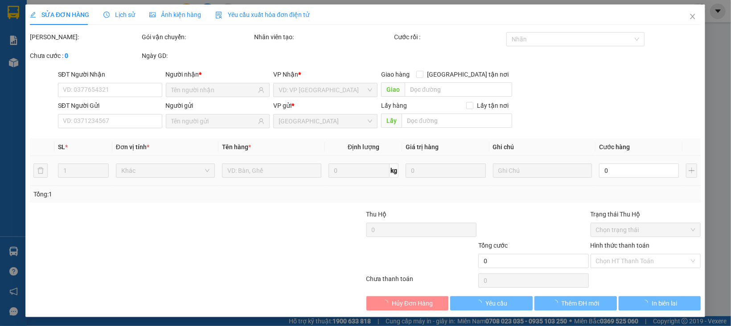
type input "0912757635"
type input "0356131038"
type input "50.000"
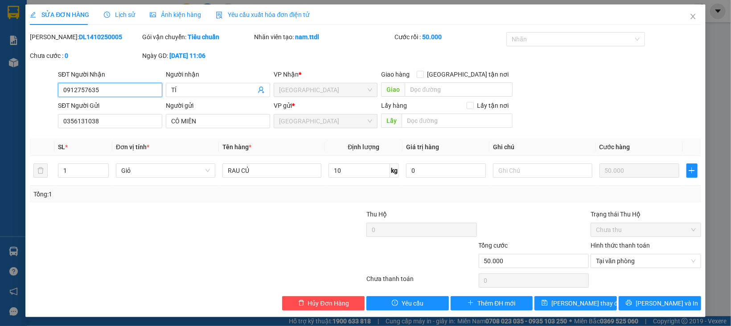
click at [82, 89] on input "0912757635" at bounding box center [110, 90] width 104 height 14
click at [81, 89] on input "0912757635" at bounding box center [110, 90] width 104 height 14
click at [77, 88] on input "0912757635" at bounding box center [110, 90] width 104 height 14
click at [79, 88] on input "0912757635" at bounding box center [110, 90] width 104 height 14
click at [83, 86] on input "0912957635" at bounding box center [110, 90] width 104 height 14
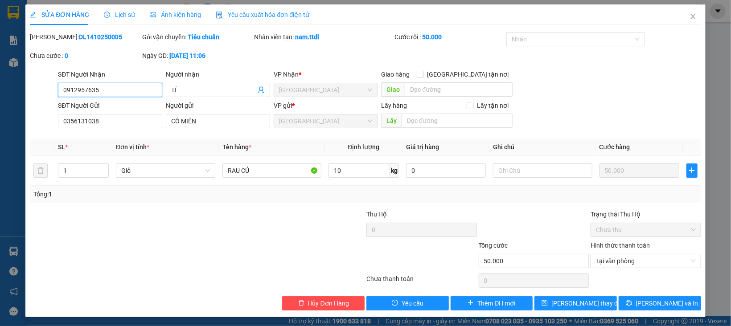
click at [86, 88] on input "0912957635" at bounding box center [110, 90] width 104 height 14
type input "09129635"
drag, startPoint x: 348, startPoint y: 220, endPoint x: 372, endPoint y: 227, distance: 25.3
click at [350, 220] on div at bounding box center [309, 224] width 112 height 31
click at [646, 298] on span "[PERSON_NAME] và In" at bounding box center [666, 303] width 62 height 10
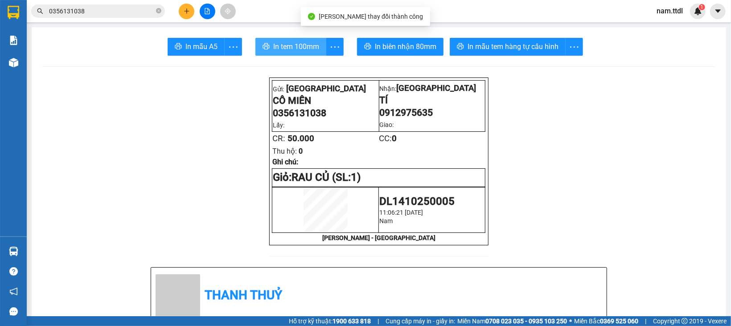
click at [286, 52] on span "In tem 100mm" at bounding box center [296, 46] width 46 height 11
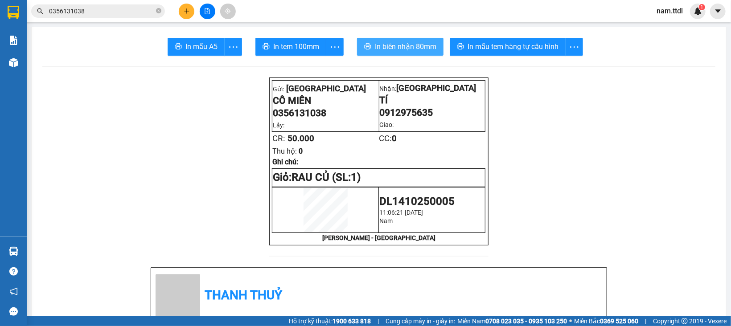
click at [394, 38] on button "In biên nhận 80mm" at bounding box center [400, 47] width 86 height 18
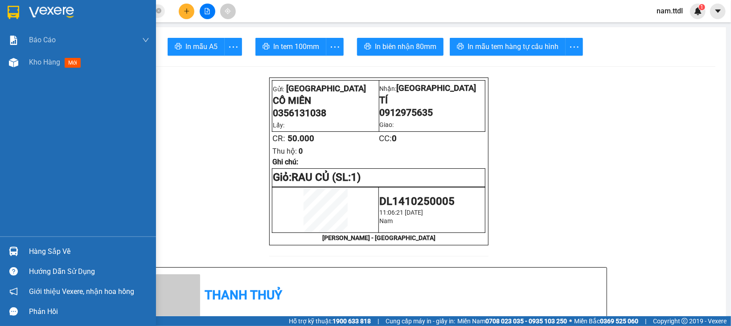
click at [12, 4] on div at bounding box center [14, 12] width 16 height 16
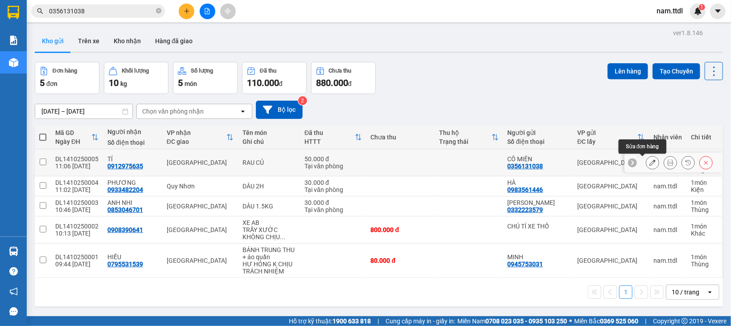
click at [649, 164] on icon at bounding box center [652, 162] width 6 height 6
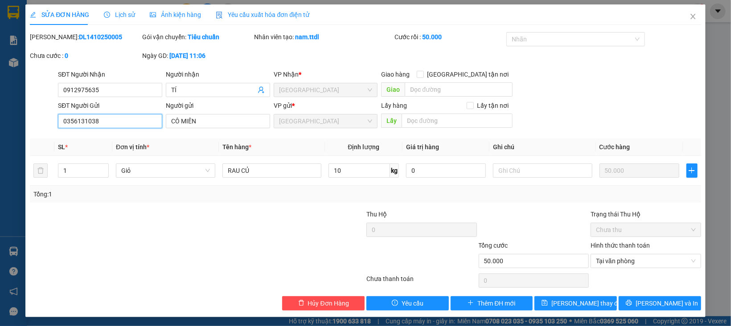
click at [74, 120] on input "0356131038" at bounding box center [110, 121] width 104 height 14
type input "0359131038"
click at [655, 305] on span "[PERSON_NAME] và In" at bounding box center [666, 303] width 62 height 10
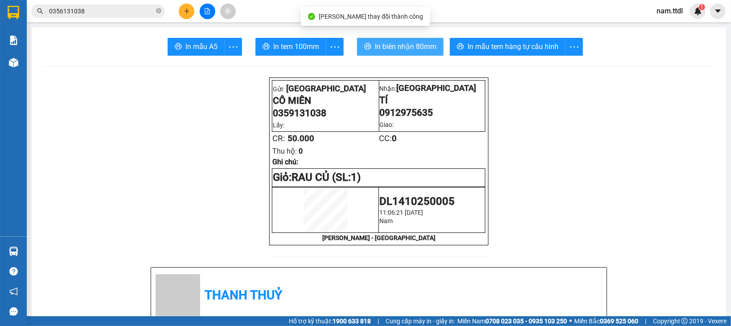
click at [419, 49] on span "In biên nhận 80mm" at bounding box center [405, 46] width 61 height 11
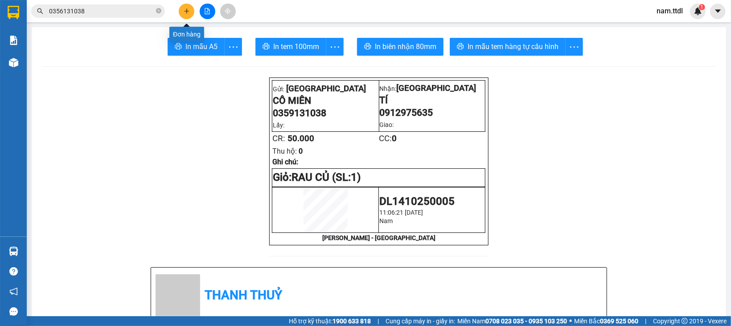
click at [180, 14] on button at bounding box center [187, 12] width 16 height 16
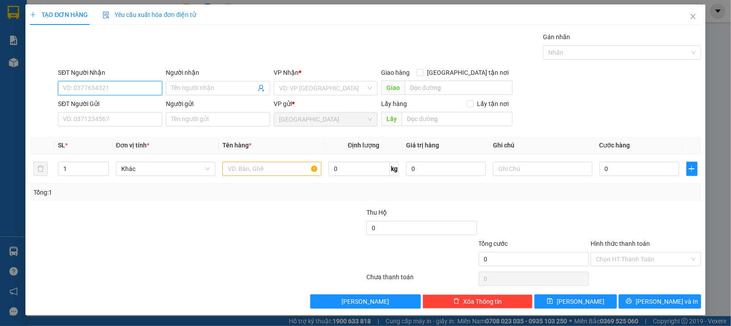
type input "0"
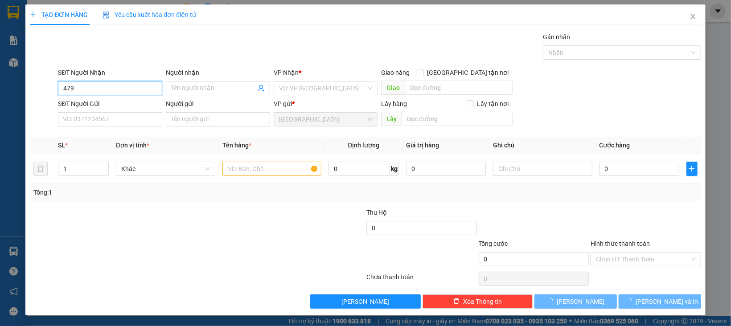
click at [114, 90] on input "479" at bounding box center [110, 88] width 104 height 14
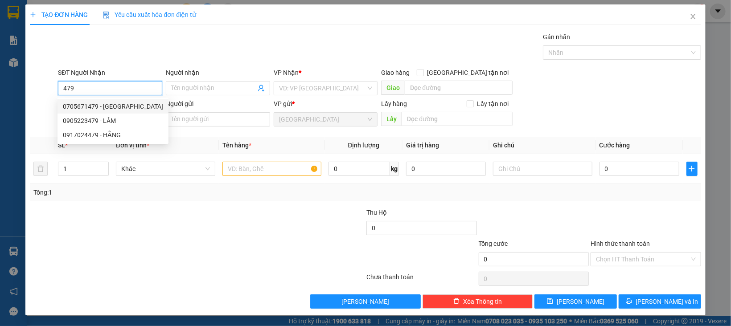
click at [119, 105] on div "0705671479 - HÀ" at bounding box center [113, 107] width 100 height 10
type input "0705671479"
type input "HÀ"
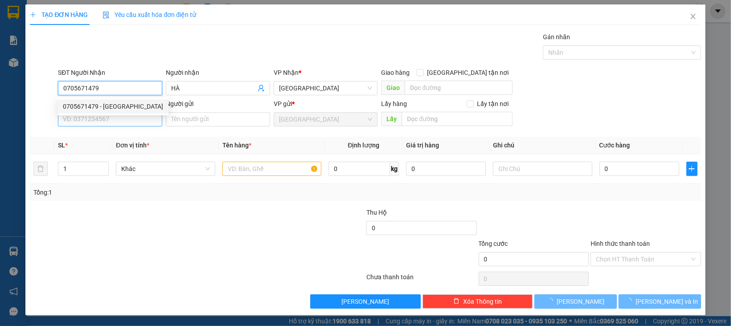
type input "60.000"
type input "0705671479"
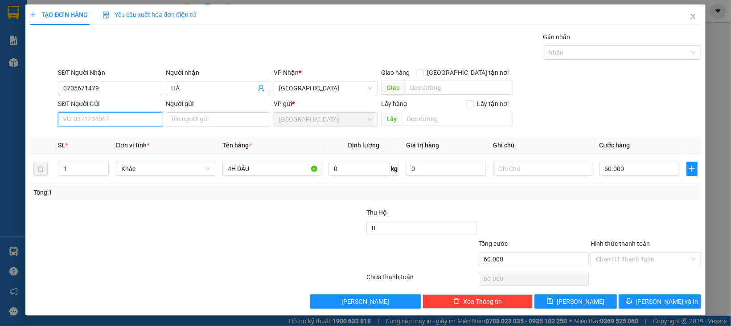
click at [123, 118] on input "SĐT Người Gửi" at bounding box center [110, 119] width 104 height 14
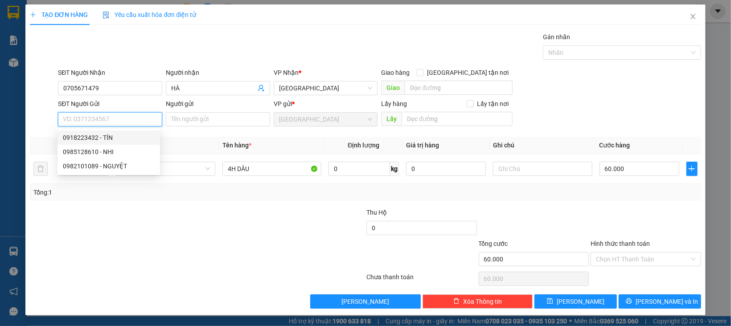
click at [117, 136] on div "0918223432 - TÍN" at bounding box center [109, 138] width 92 height 10
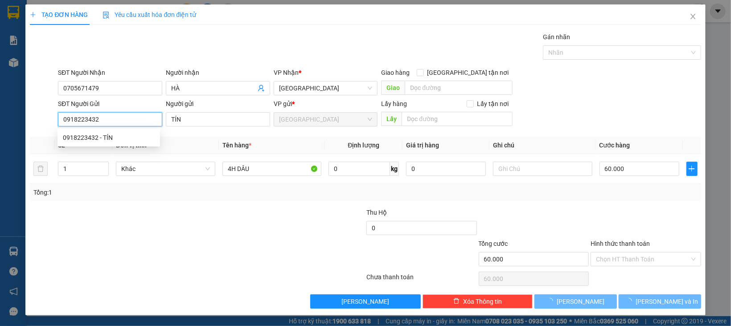
type input "0918223432"
type input "TÍN"
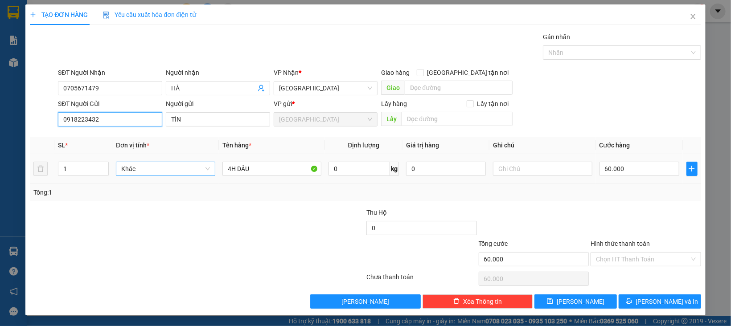
click at [131, 168] on span "Khác" at bounding box center [165, 168] width 89 height 13
click at [134, 296] on div "Kiện" at bounding box center [163, 301] width 87 height 10
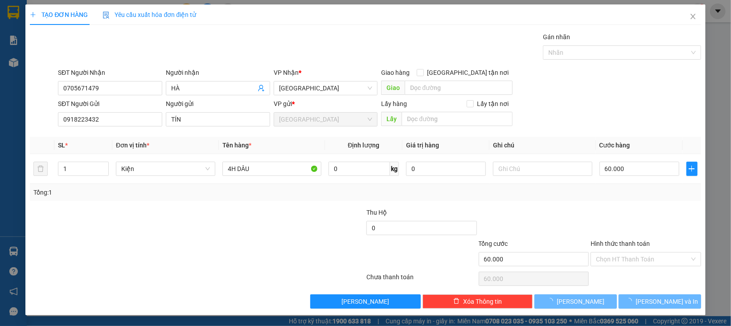
click at [621, 192] on div "Tổng: 1" at bounding box center [364, 193] width 663 height 10
type input "0"
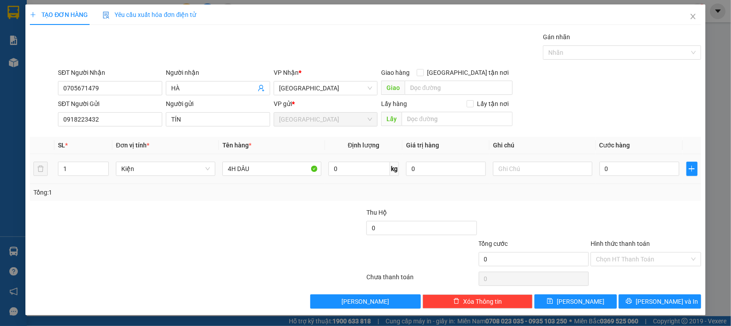
click at [621, 180] on td "0" at bounding box center [639, 169] width 87 height 30
click at [623, 171] on input "0" at bounding box center [639, 169] width 80 height 14
type input "6"
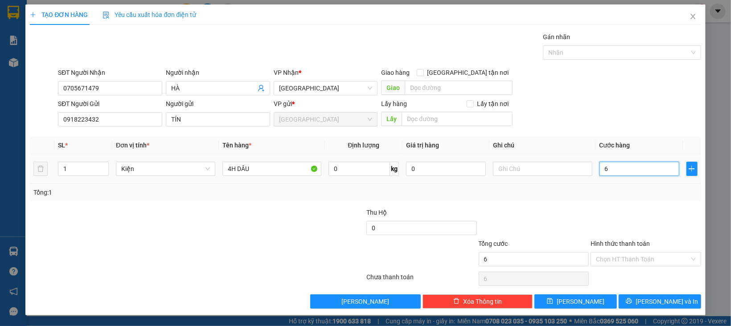
type input "60"
type input "60.000"
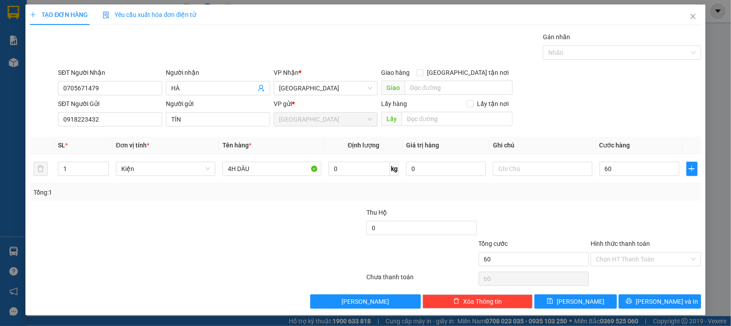
type input "60.000"
click at [616, 205] on div "Transit Pickup Surcharge Ids Transit Deliver Surcharge Ids Transit Deliver Surc…" at bounding box center [365, 170] width 670 height 277
click at [629, 260] on input "Hình thức thanh toán" at bounding box center [643, 259] width 94 height 13
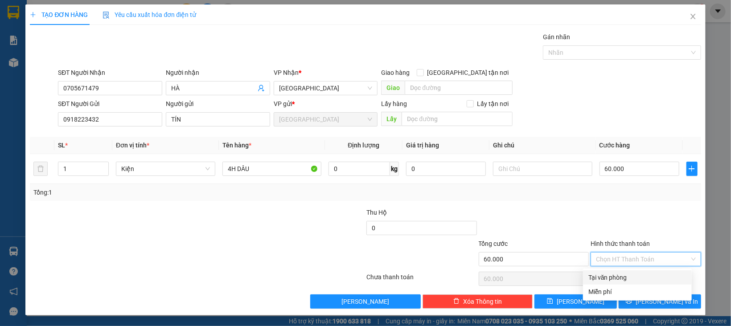
click at [632, 269] on div "Transit Pickup Surcharge Ids Transit Deliver Surcharge Ids Transit Deliver Surc…" at bounding box center [365, 170] width 670 height 277
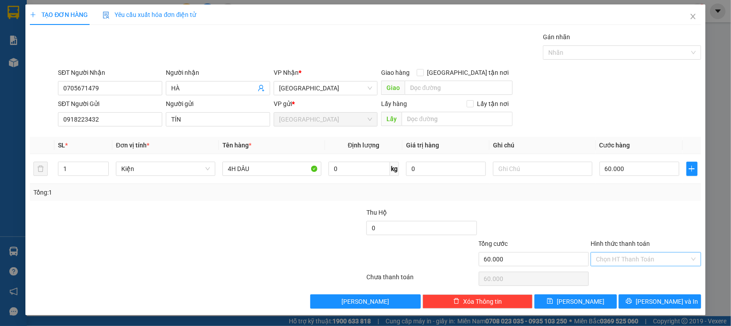
click at [630, 257] on input "Hình thức thanh toán" at bounding box center [643, 259] width 94 height 13
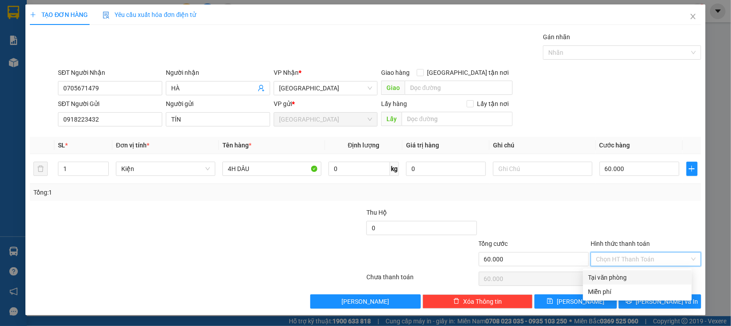
click at [628, 276] on div "Tại văn phòng" at bounding box center [637, 278] width 98 height 10
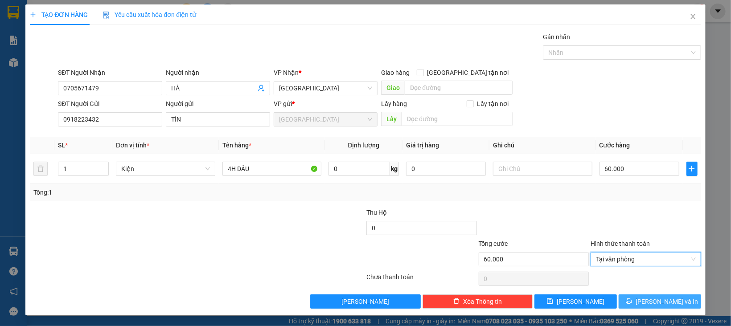
click at [650, 300] on span "[PERSON_NAME] và In" at bounding box center [666, 302] width 62 height 10
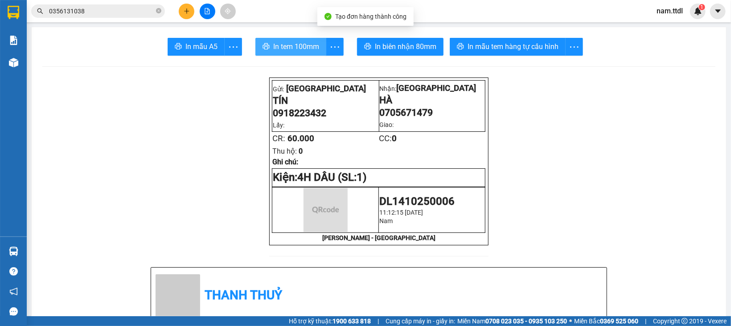
click at [292, 45] on span "In tem 100mm" at bounding box center [296, 46] width 46 height 11
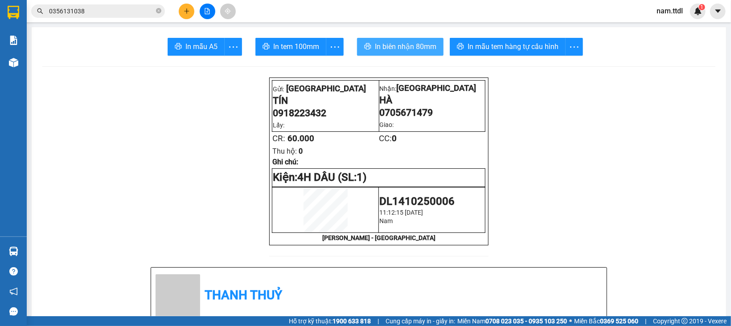
click at [375, 52] on span "In biên nhận 80mm" at bounding box center [405, 46] width 61 height 11
click at [184, 8] on icon "plus" at bounding box center [187, 11] width 6 height 6
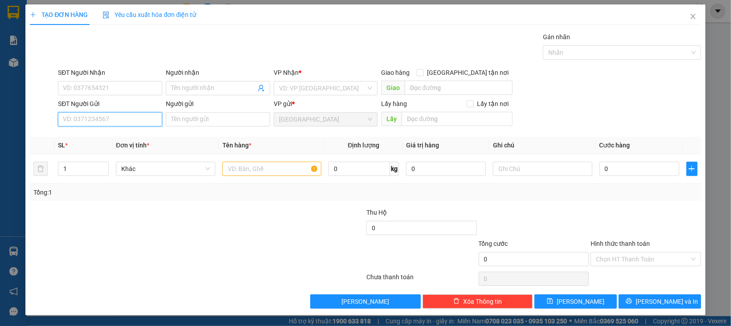
click at [138, 120] on input "SĐT Người Gửi" at bounding box center [110, 119] width 104 height 14
type input "0905006531"
click at [127, 143] on div "0905006531 - KHANG" at bounding box center [108, 138] width 102 height 14
type input "0383488578"
type input "NGỌ"
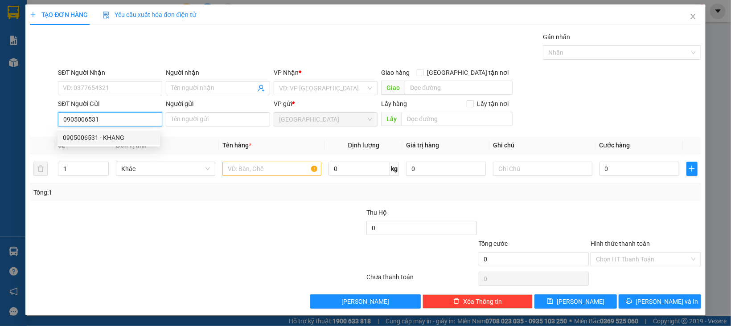
checkbox input "true"
type input "NGHĨA TRANG LIỆT SĨ -HOÀI TÂN"
type input "KHANG"
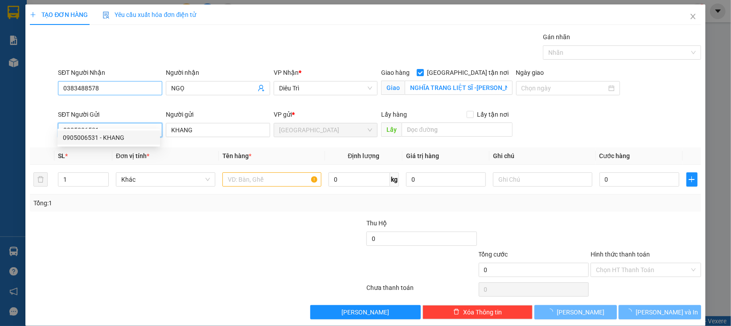
type input "100.000"
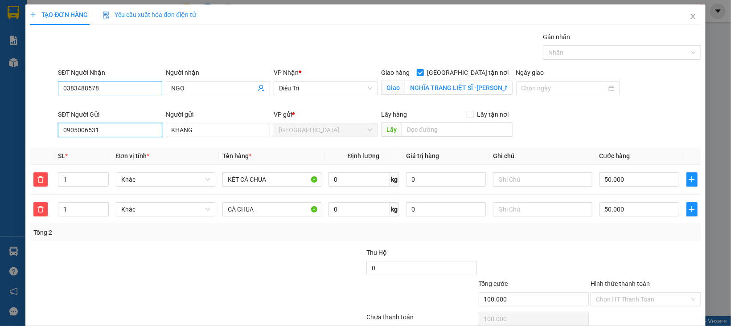
type input "0905006531"
click at [120, 88] on input "0383488578" at bounding box center [110, 88] width 104 height 14
type input "0774468389"
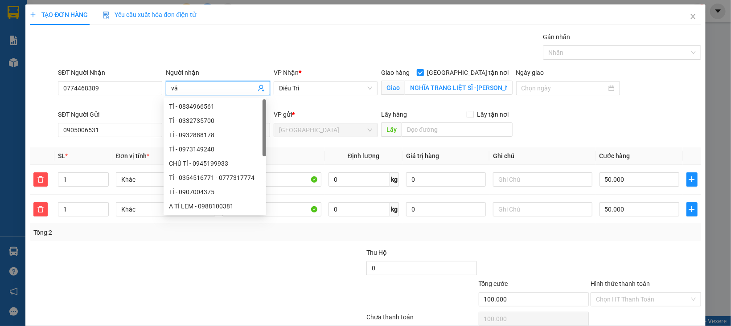
type input "v"
type input "VÂN"
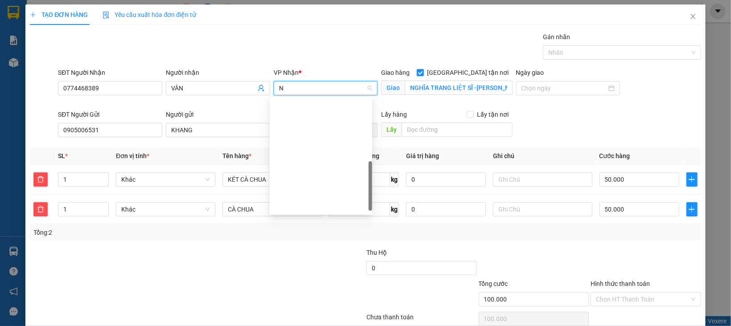
type input "NA"
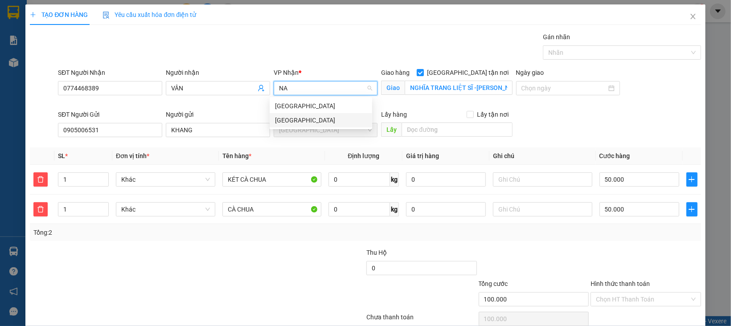
click at [300, 118] on div "[GEOGRAPHIC_DATA]" at bounding box center [321, 120] width 92 height 10
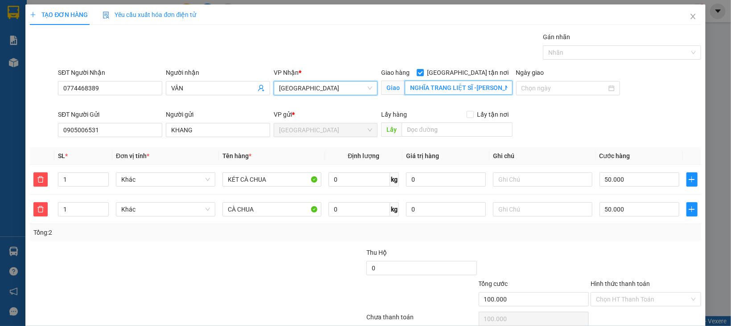
click at [436, 89] on input "NGHĨA TRANG LIỆT SĨ -HOÀI TÂN" at bounding box center [457, 88] width 107 height 14
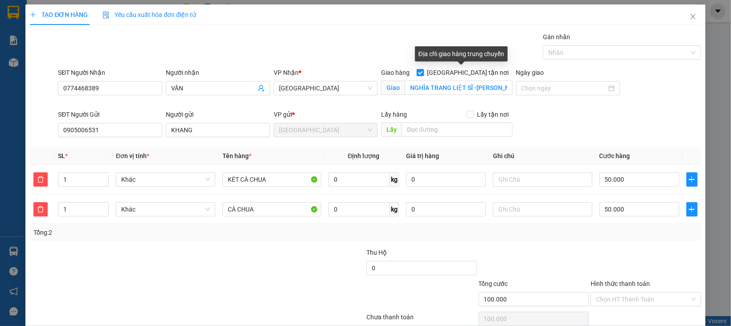
click at [424, 73] on span at bounding box center [419, 72] width 7 height 7
click at [423, 73] on input "[GEOGRAPHIC_DATA] tận nơi" at bounding box center [419, 72] width 6 height 6
checkbox input "false"
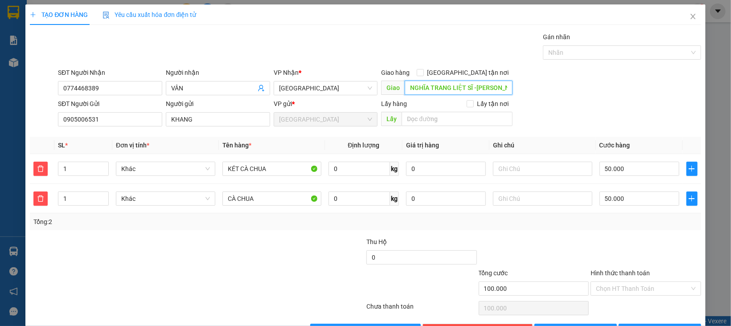
click at [459, 88] on input "NGHĨA TRANG LIỆT SĨ -HOÀI TÂN" at bounding box center [457, 88] width 107 height 14
click at [136, 167] on span "Khác" at bounding box center [165, 168] width 89 height 13
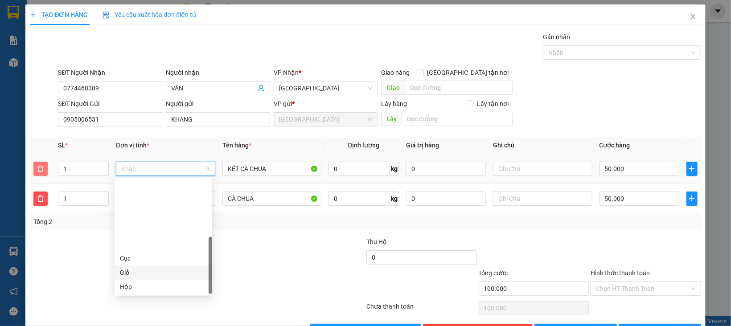
click at [41, 173] on button "button" at bounding box center [40, 169] width 14 height 14
type input "50.000"
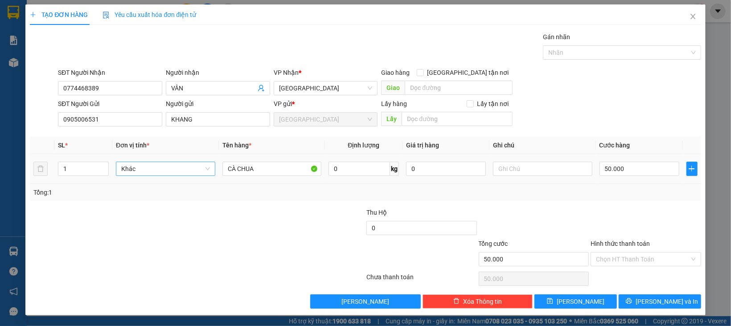
click at [191, 167] on span "Khác" at bounding box center [165, 168] width 89 height 13
click at [135, 310] on div "Thùng" at bounding box center [163, 315] width 87 height 10
click at [262, 173] on input "CÀ CHUA" at bounding box center [271, 169] width 99 height 14
type input "0"
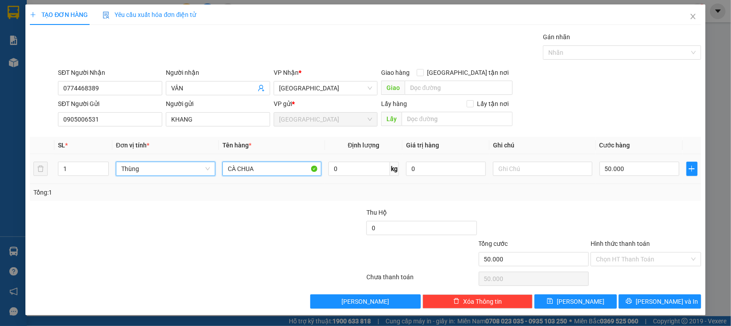
type input "0"
click at [262, 173] on input "CÀ CHUA" at bounding box center [271, 169] width 99 height 14
type input "CÂY GIỐNG"
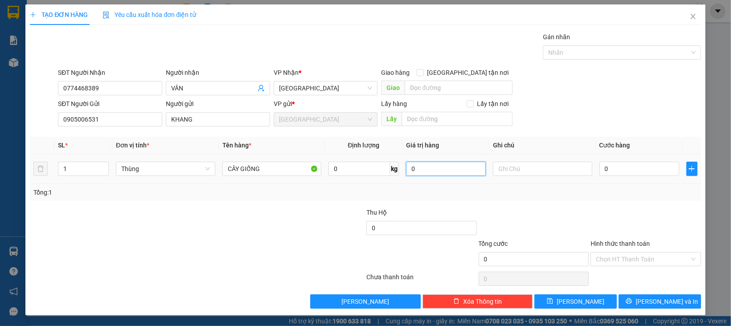
click at [407, 166] on input "0" at bounding box center [446, 169] width 80 height 14
click at [407, 164] on input "2.000.000" at bounding box center [446, 169] width 80 height 14
click at [426, 172] on input "2.002.000.000" at bounding box center [446, 169] width 80 height 14
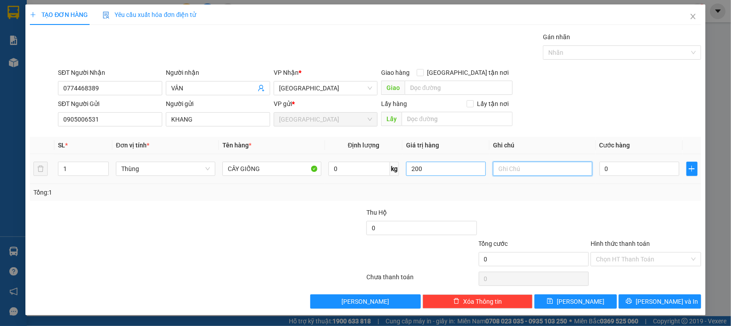
type input "200.000"
click at [634, 233] on div at bounding box center [645, 223] width 112 height 31
click at [638, 257] on input "Hình thức thanh toán" at bounding box center [643, 259] width 94 height 13
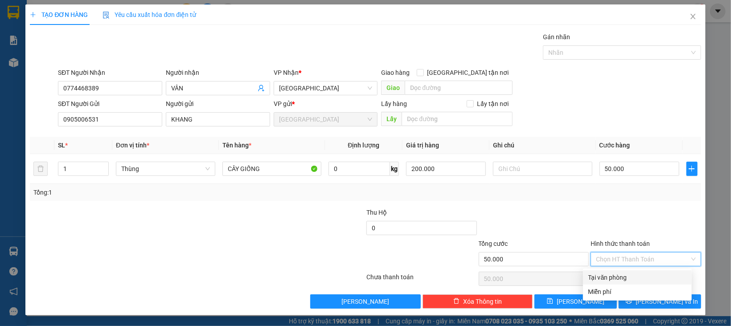
click at [639, 274] on div "Tại văn phòng" at bounding box center [637, 278] width 98 height 10
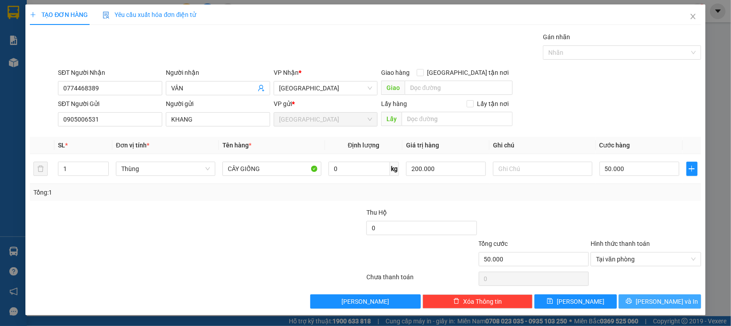
click at [642, 301] on span "[PERSON_NAME] và In" at bounding box center [666, 302] width 62 height 10
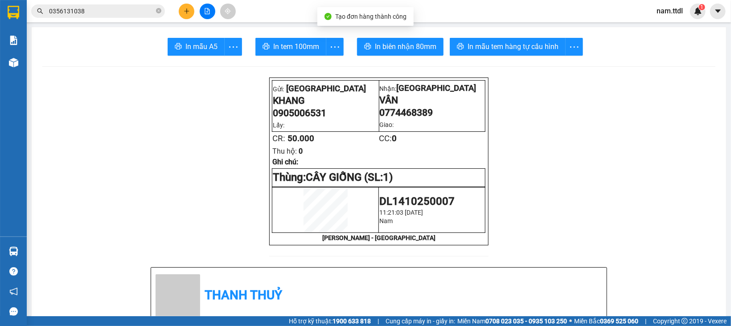
click at [292, 24] on main "In mẫu A5 In tem 100mm In biên nhận 80mm In mẫu tem hàng tự cấu hình Gửi: Đà Lạ…" at bounding box center [365, 158] width 731 height 316
click at [293, 40] on button "In tem 100mm" at bounding box center [290, 47] width 71 height 18
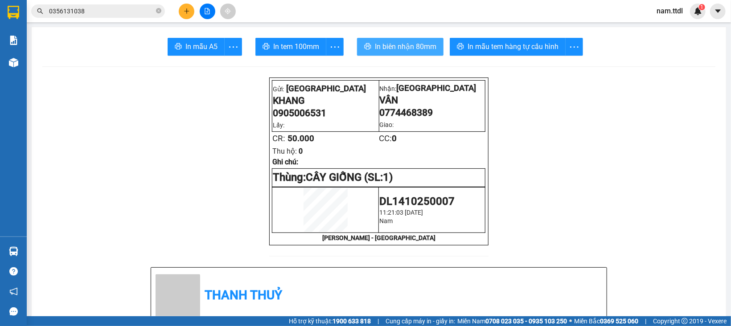
click at [394, 46] on span "In biên nhận 80mm" at bounding box center [405, 46] width 61 height 11
